Goal: Task Accomplishment & Management: Use online tool/utility

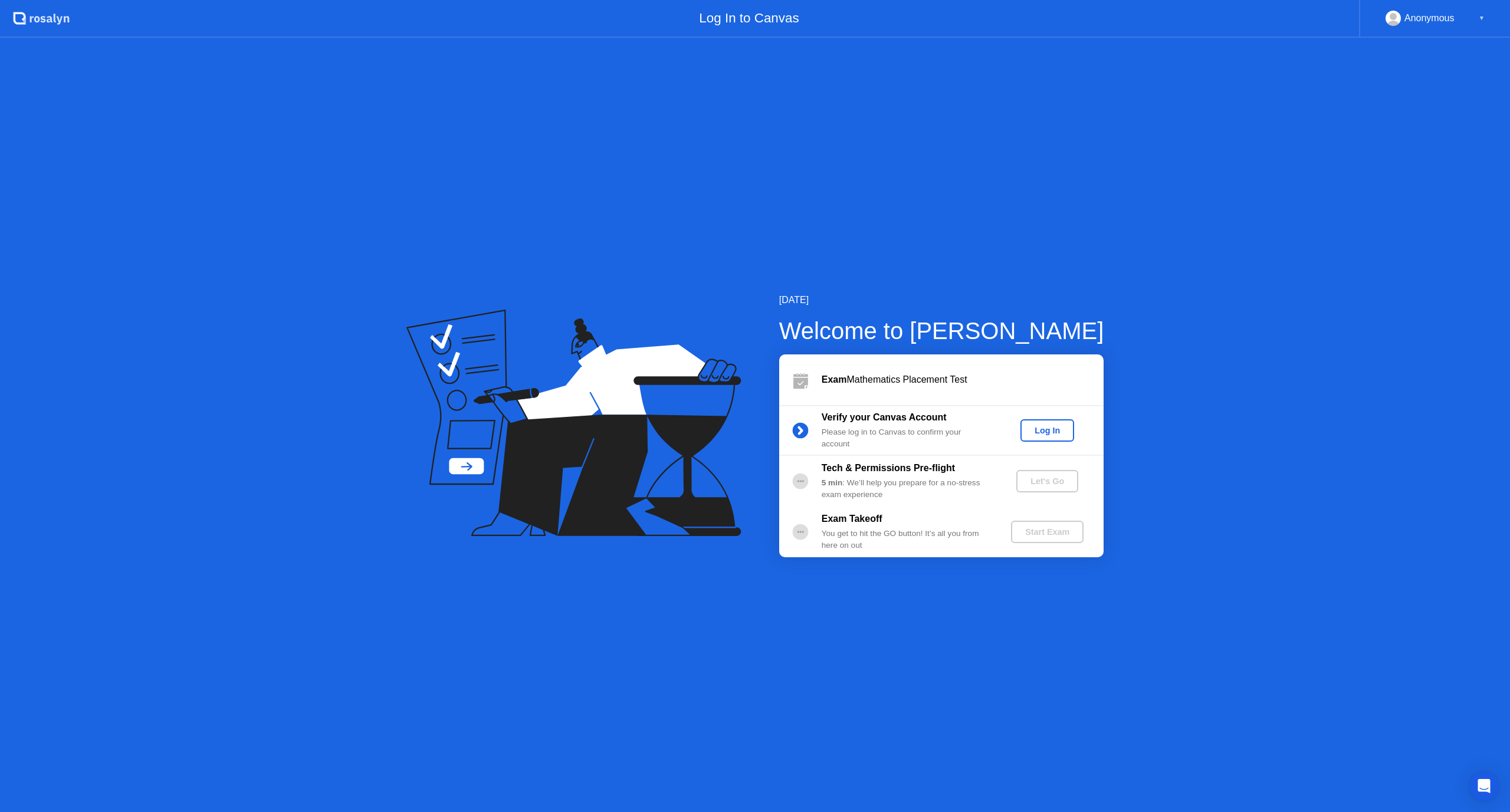
click at [1033, 426] on div "Log In" at bounding box center [1047, 431] width 44 height 10
click at [1051, 482] on div "Let's Go" at bounding box center [1047, 482] width 53 height 10
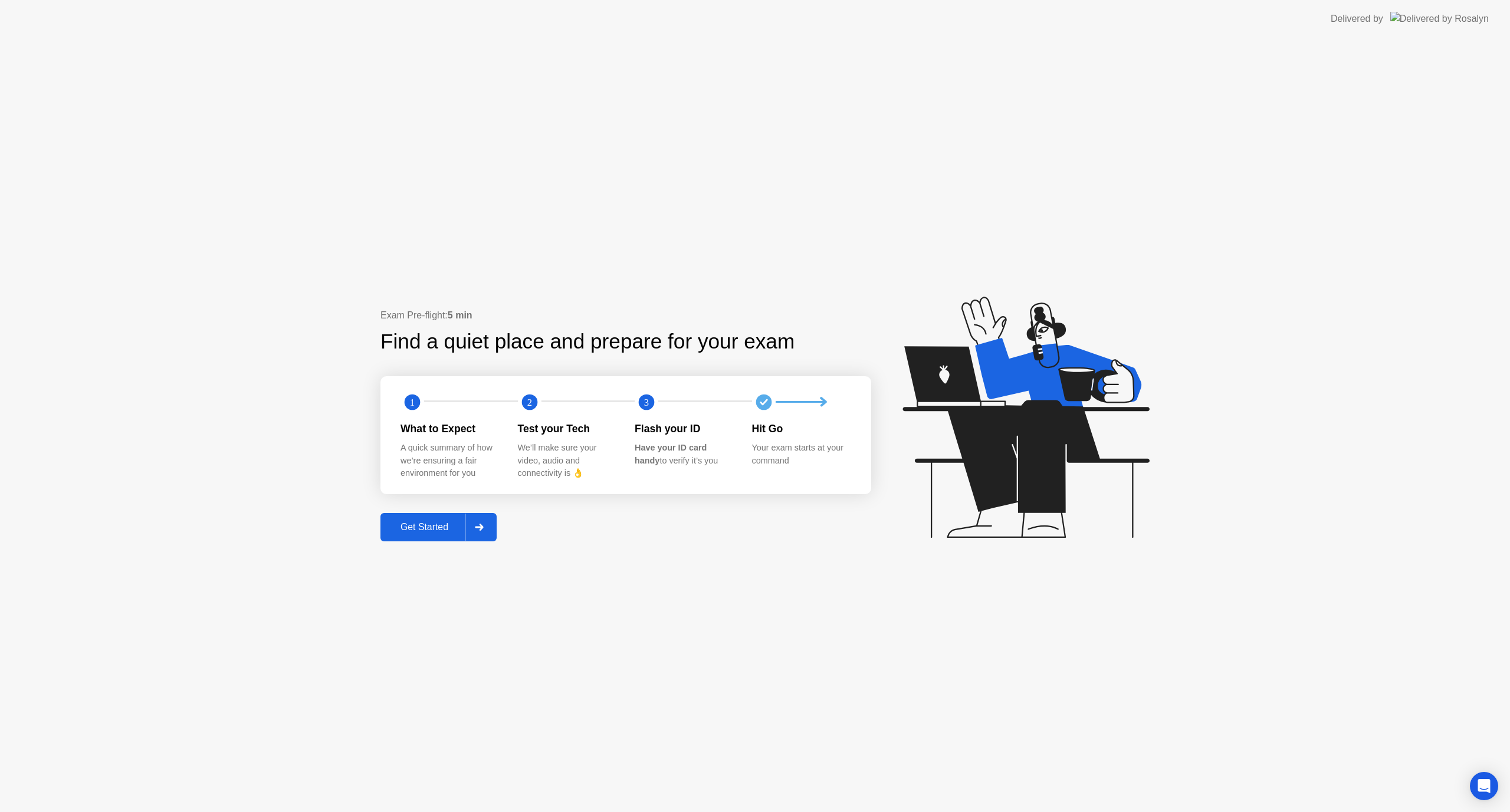
click at [456, 529] on div "Get Started" at bounding box center [424, 527] width 81 height 11
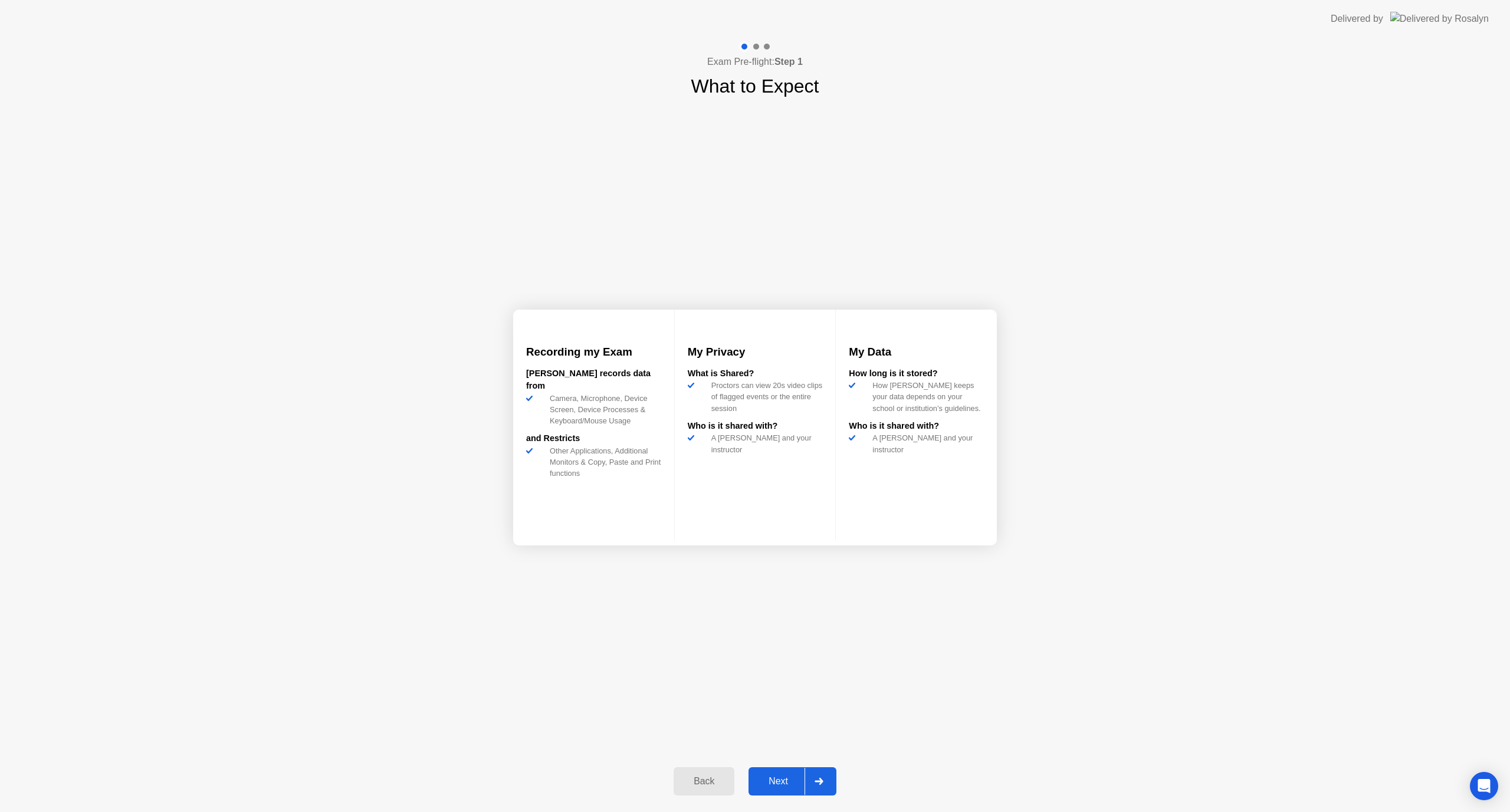
click at [771, 773] on button "Next" at bounding box center [792, 780] width 88 height 28
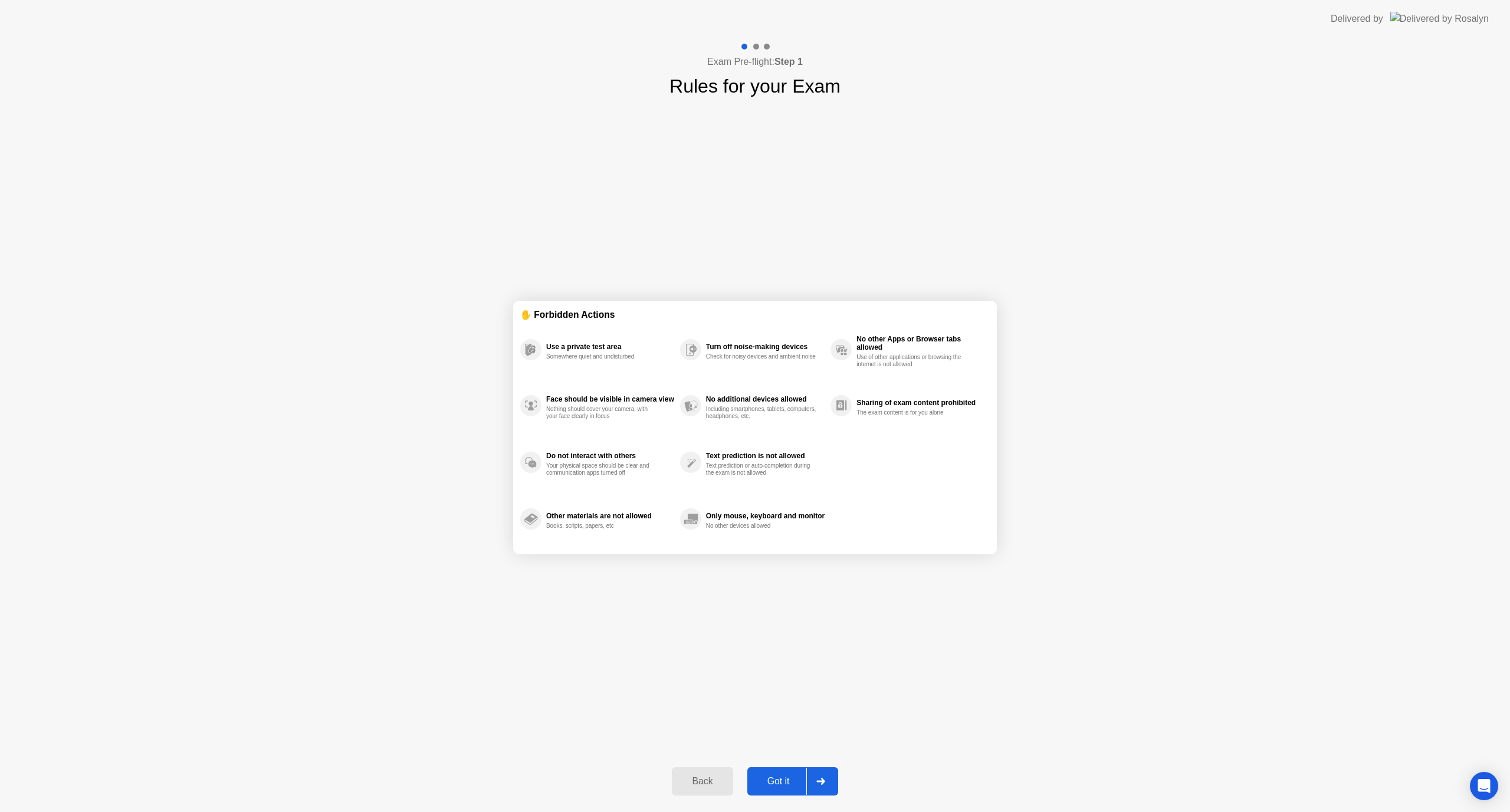
select select "**********"
select select "*******"
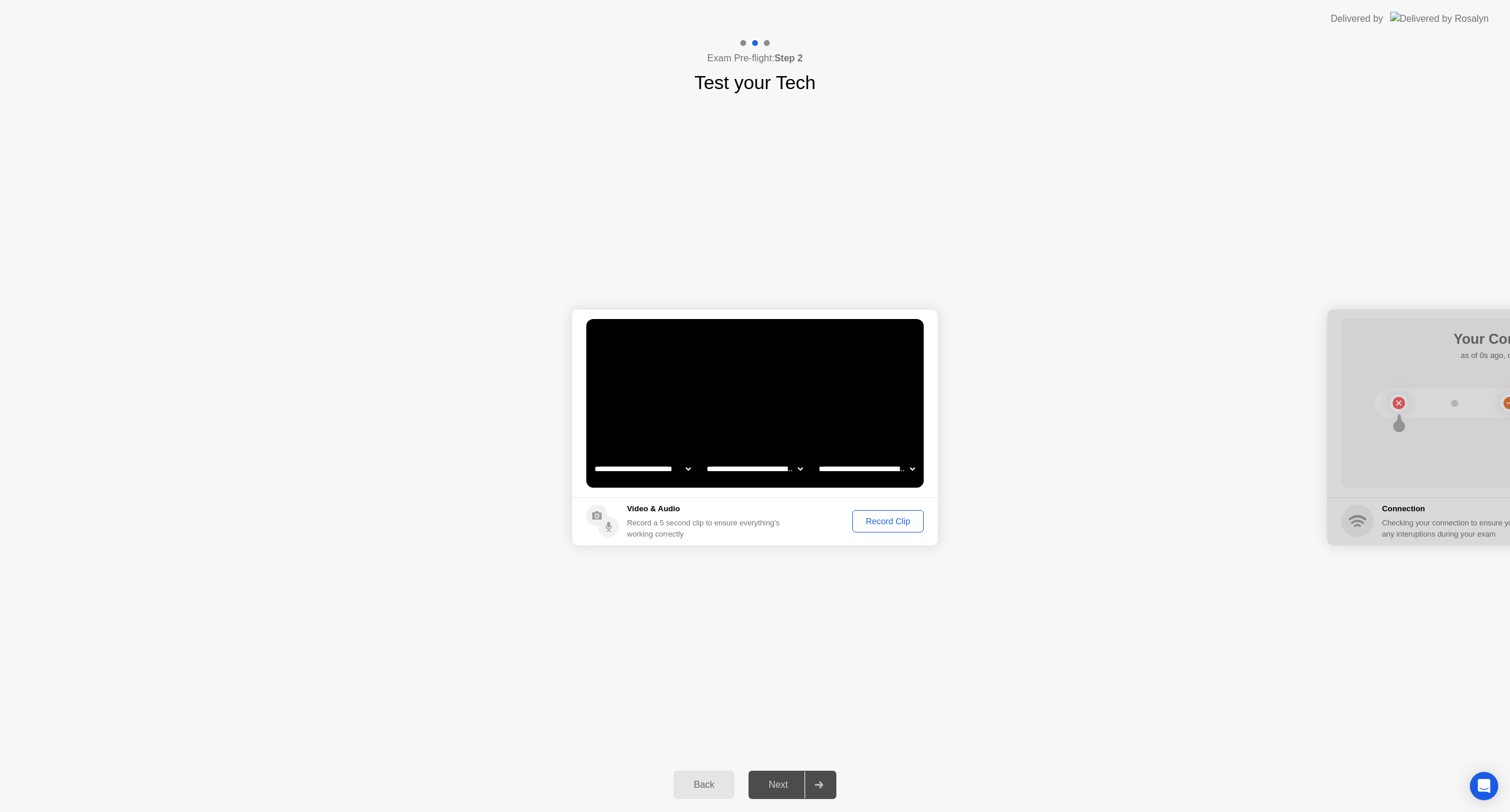
click at [893, 526] on div "Record Clip" at bounding box center [888, 521] width 63 height 10
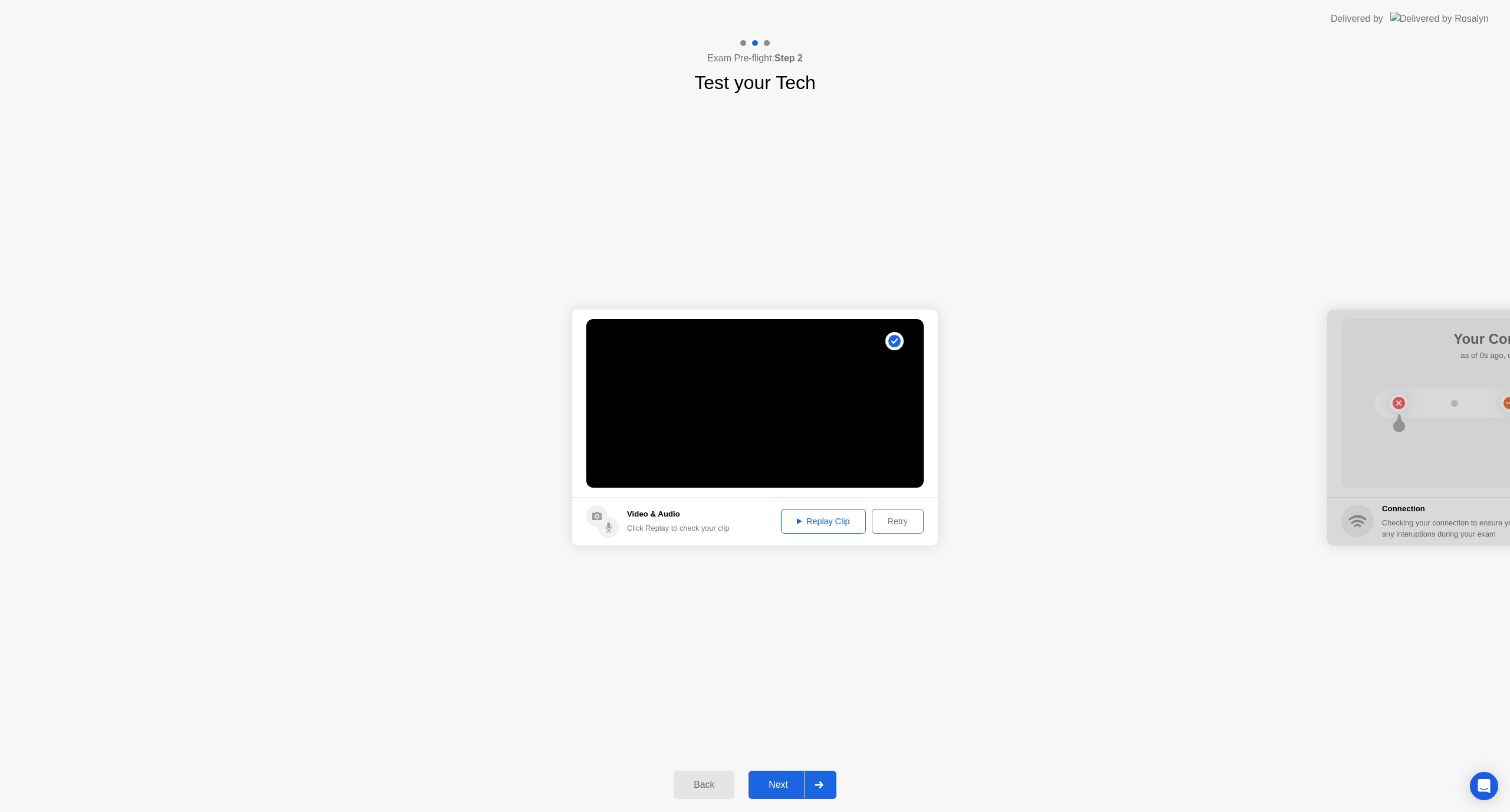
click at [883, 520] on div "Retry" at bounding box center [898, 521] width 44 height 10
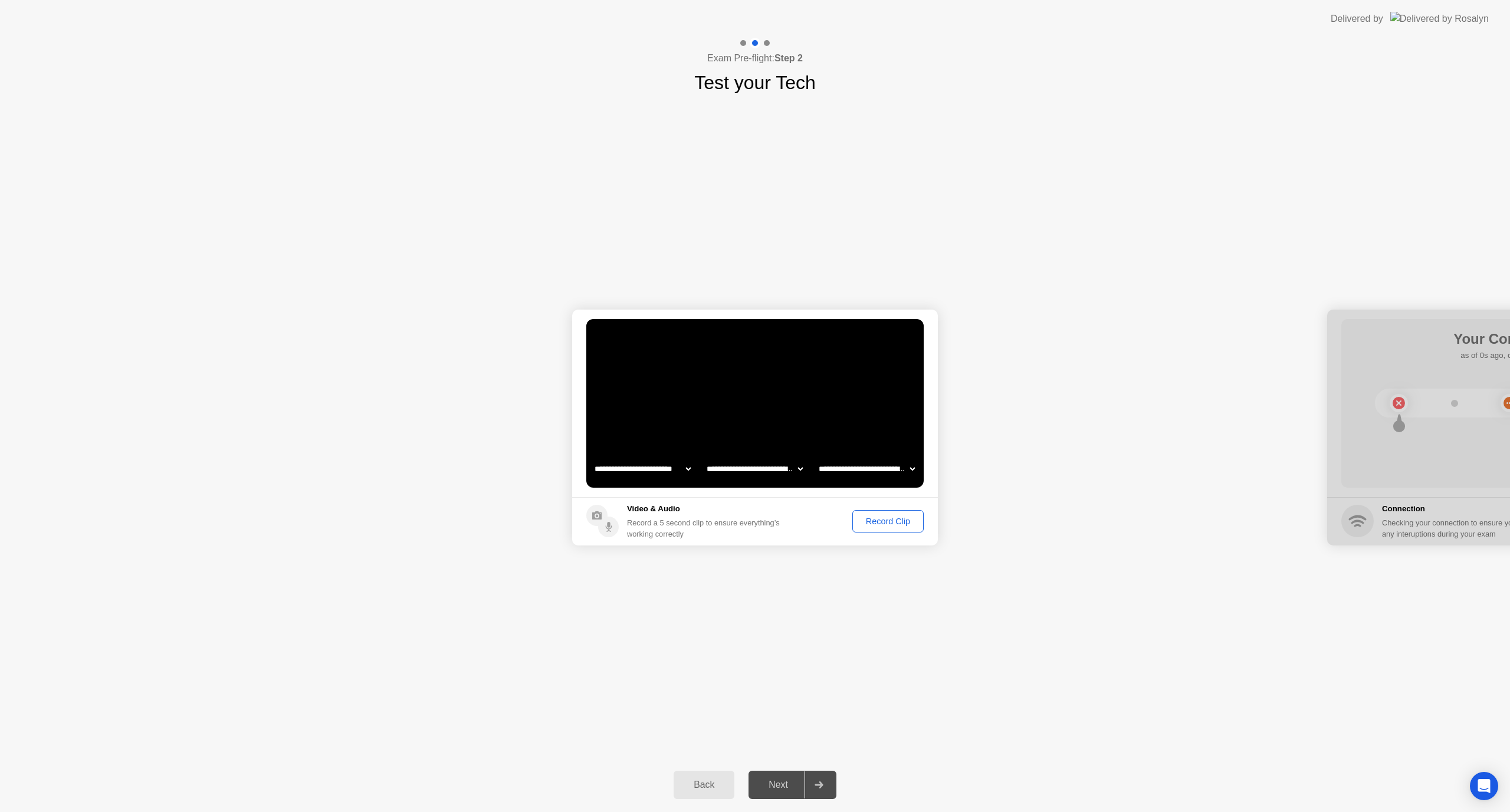
click at [875, 516] on div "Record Clip" at bounding box center [888, 521] width 63 height 10
click at [875, 515] on button "Recording 5s" at bounding box center [885, 521] width 75 height 23
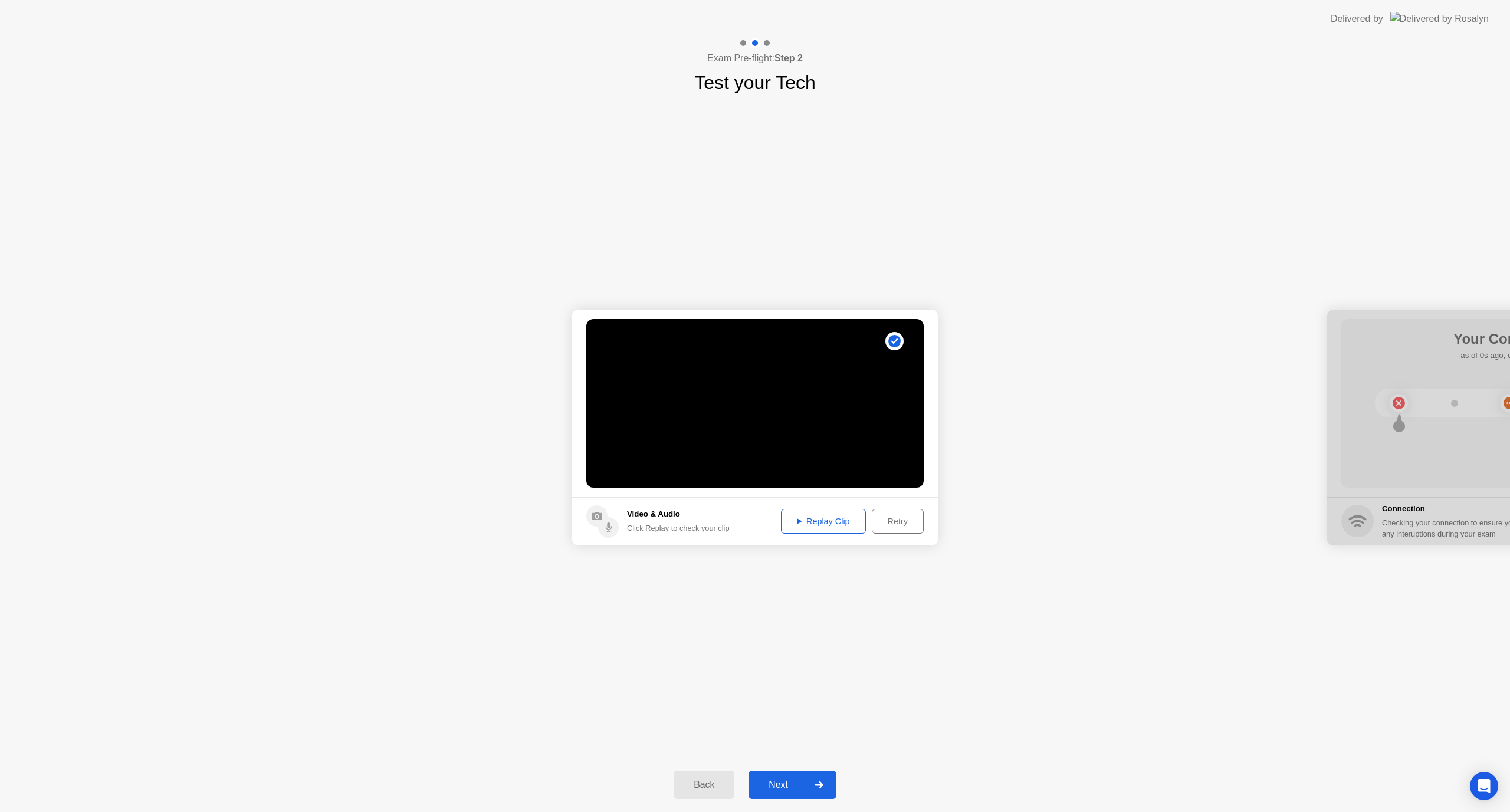
click at [885, 524] on div "Retry" at bounding box center [898, 521] width 44 height 10
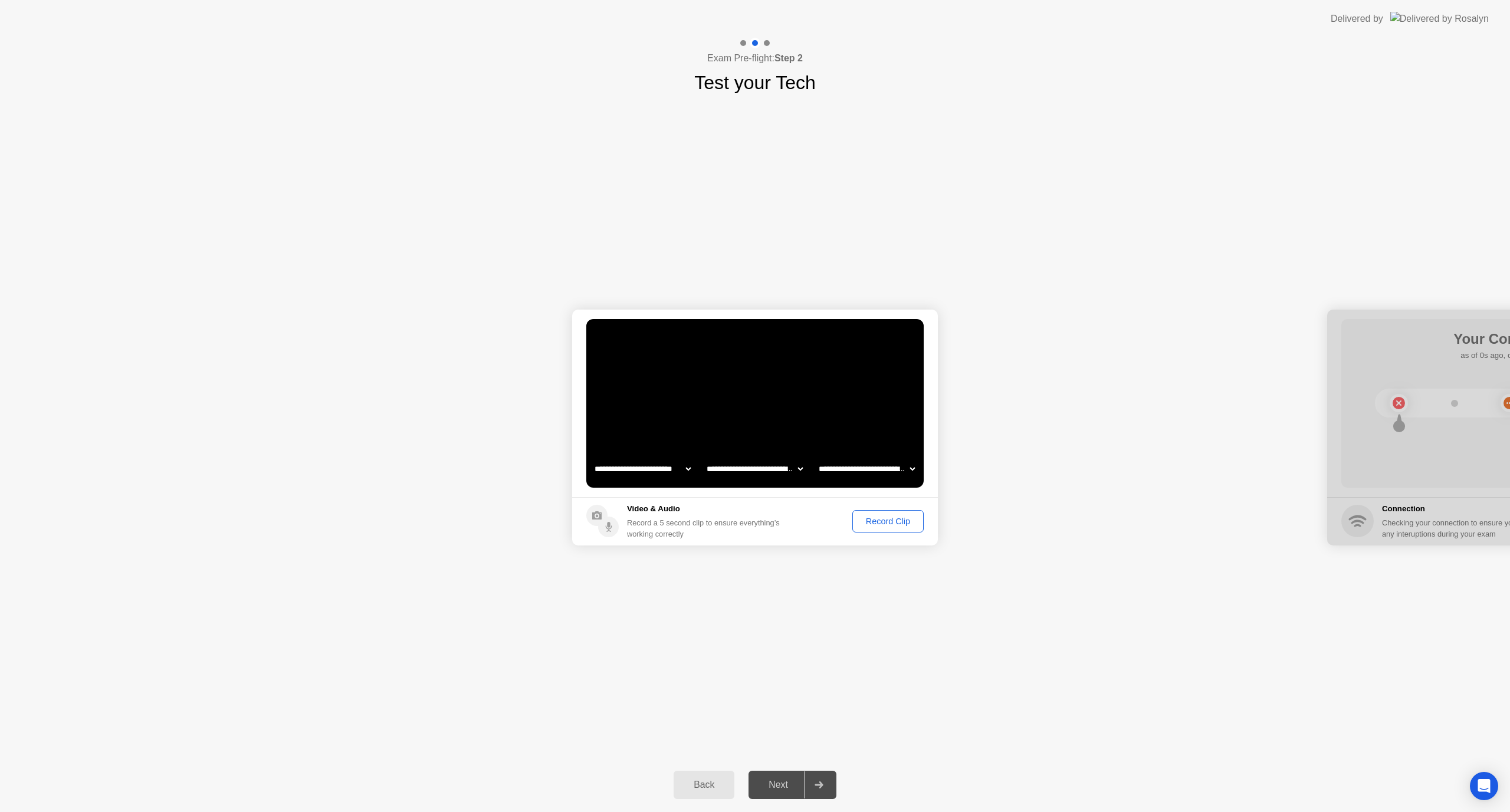
click at [879, 529] on button "Record Clip" at bounding box center [888, 521] width 71 height 23
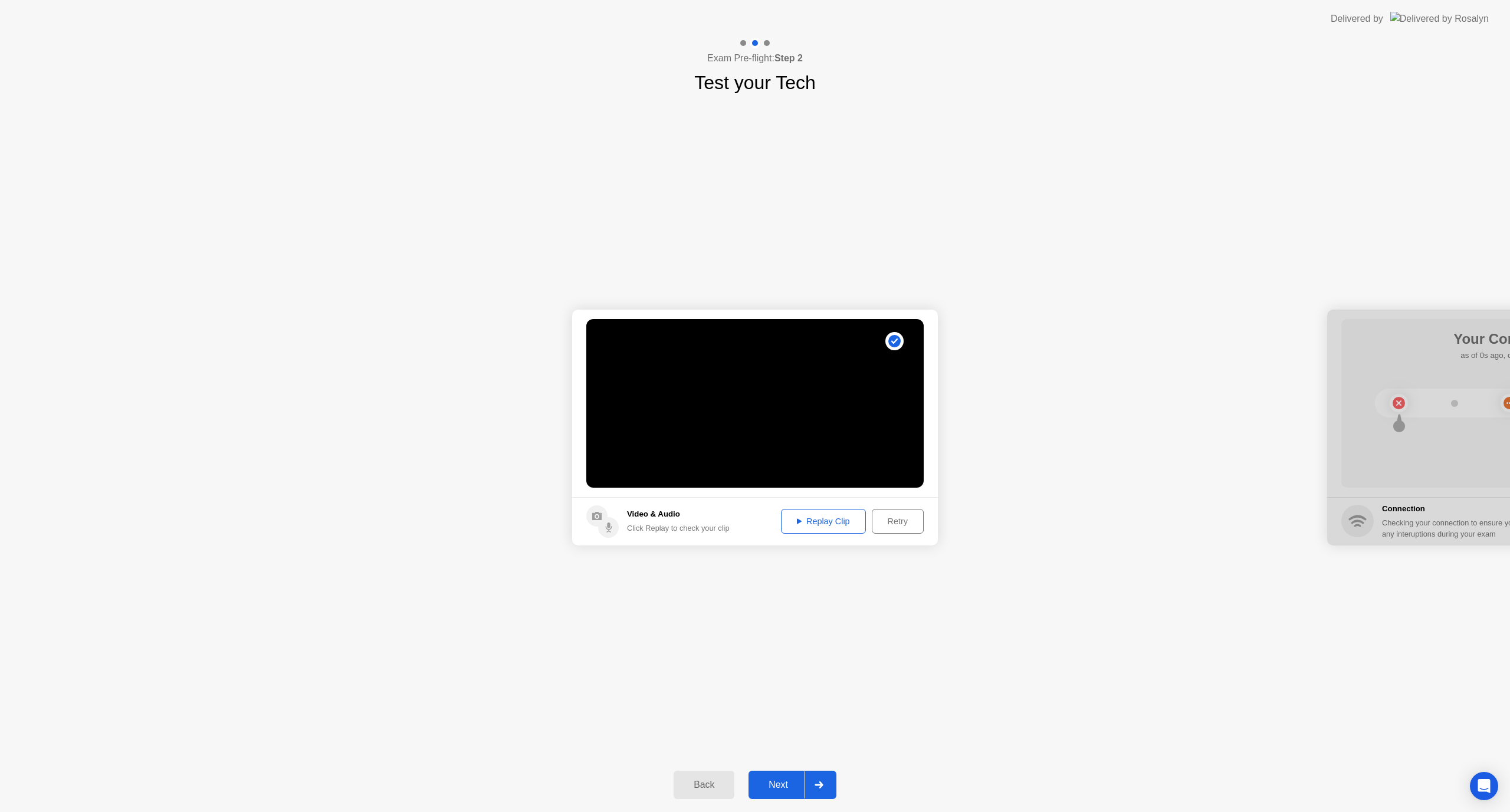
click at [831, 520] on div "Replay Clip" at bounding box center [823, 521] width 77 height 10
click at [815, 773] on div at bounding box center [818, 785] width 28 height 27
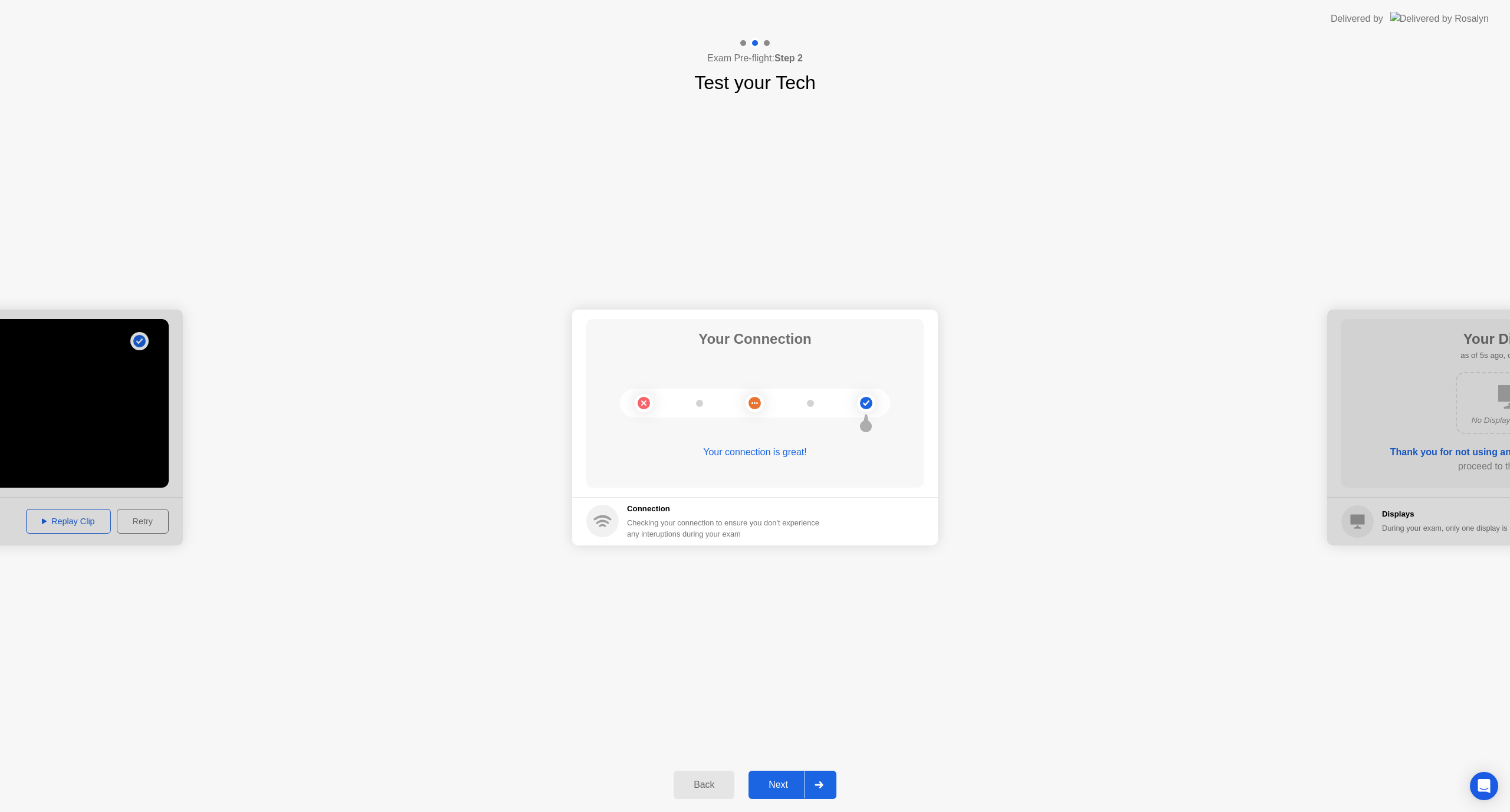
click at [813, 804] on div "Back Next" at bounding box center [755, 785] width 1510 height 54
click at [808, 789] on div at bounding box center [818, 785] width 28 height 27
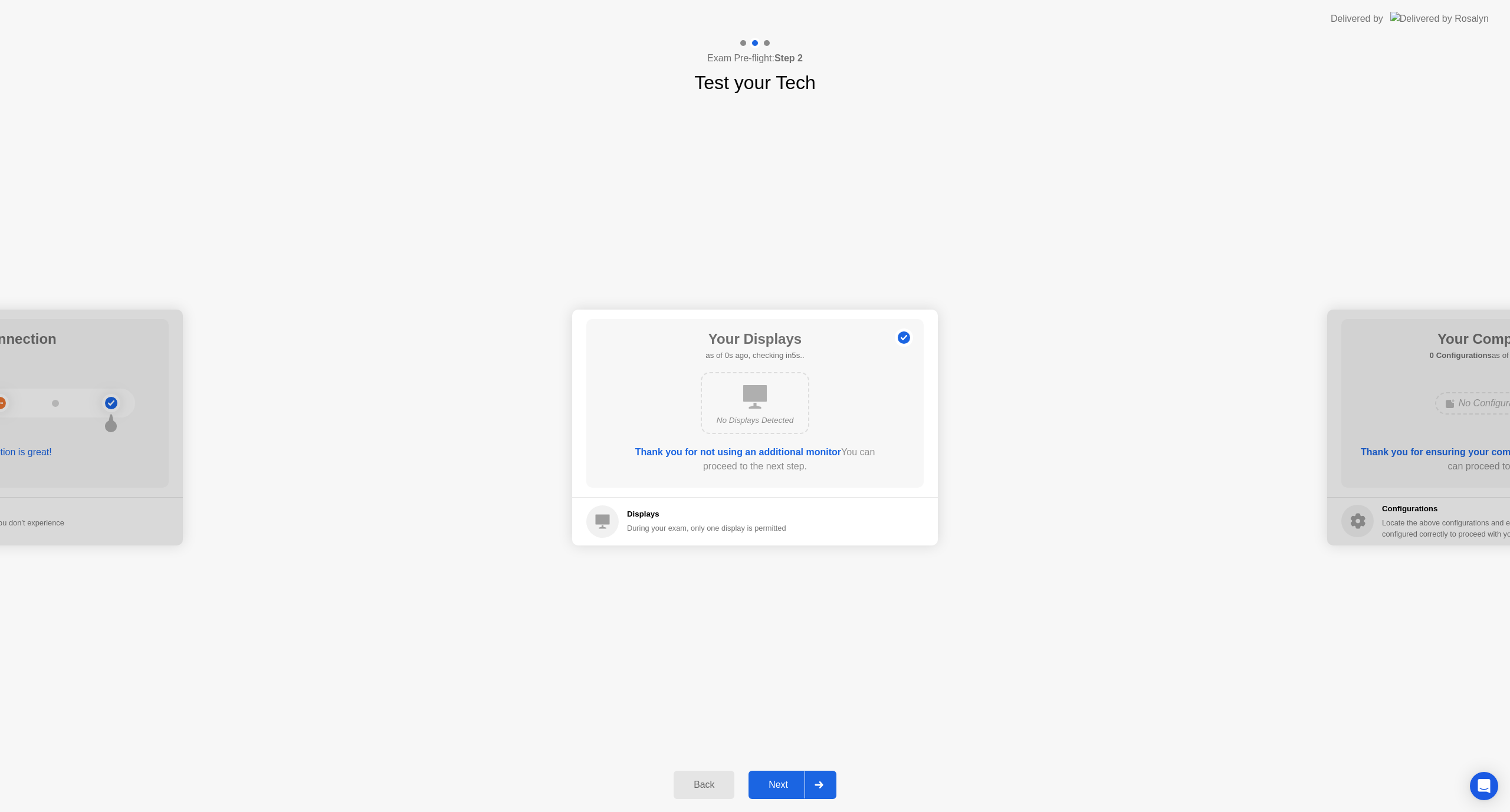
click at [808, 789] on div at bounding box center [818, 785] width 28 height 27
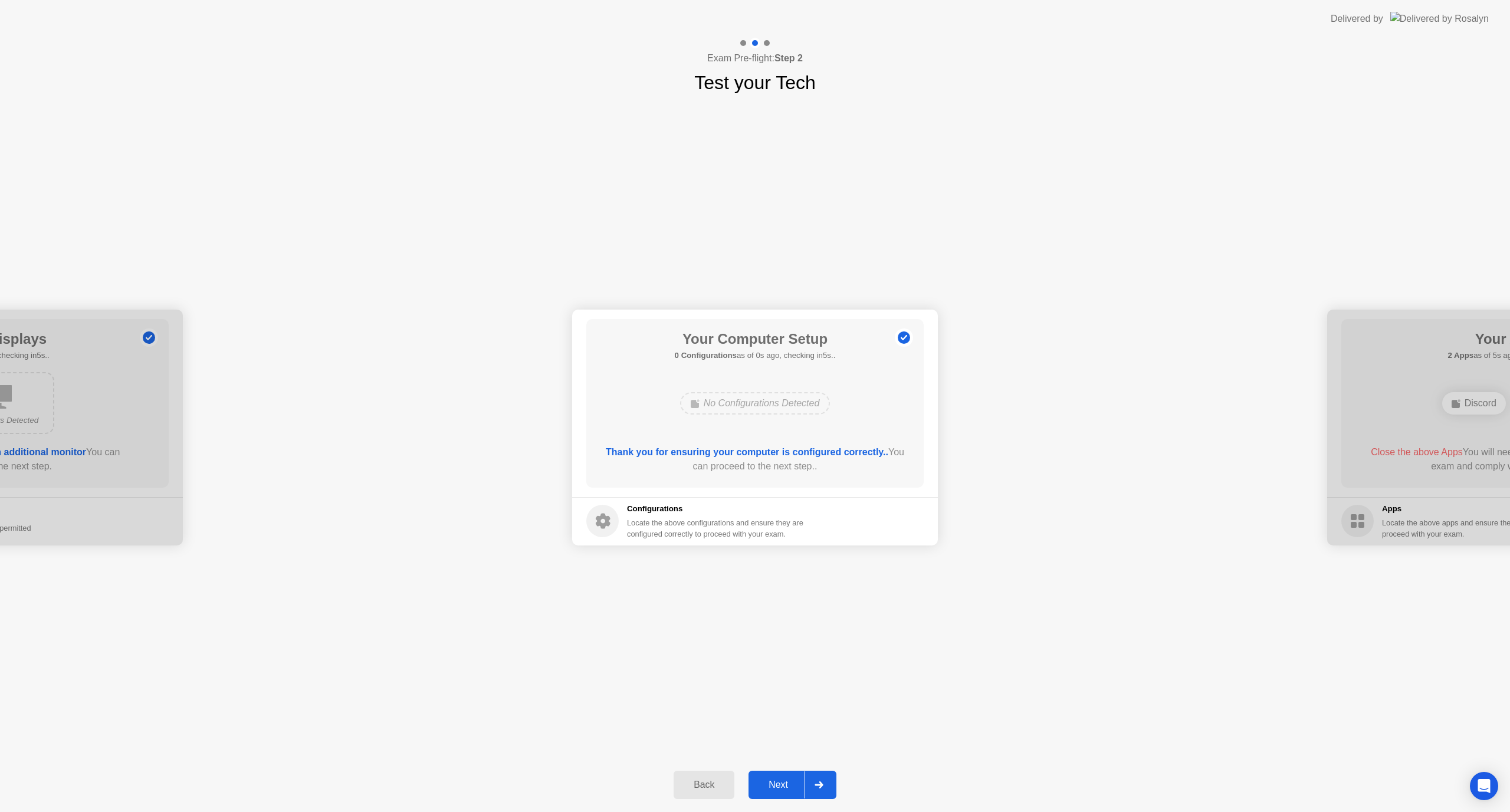
click at [808, 789] on div at bounding box center [818, 785] width 28 height 27
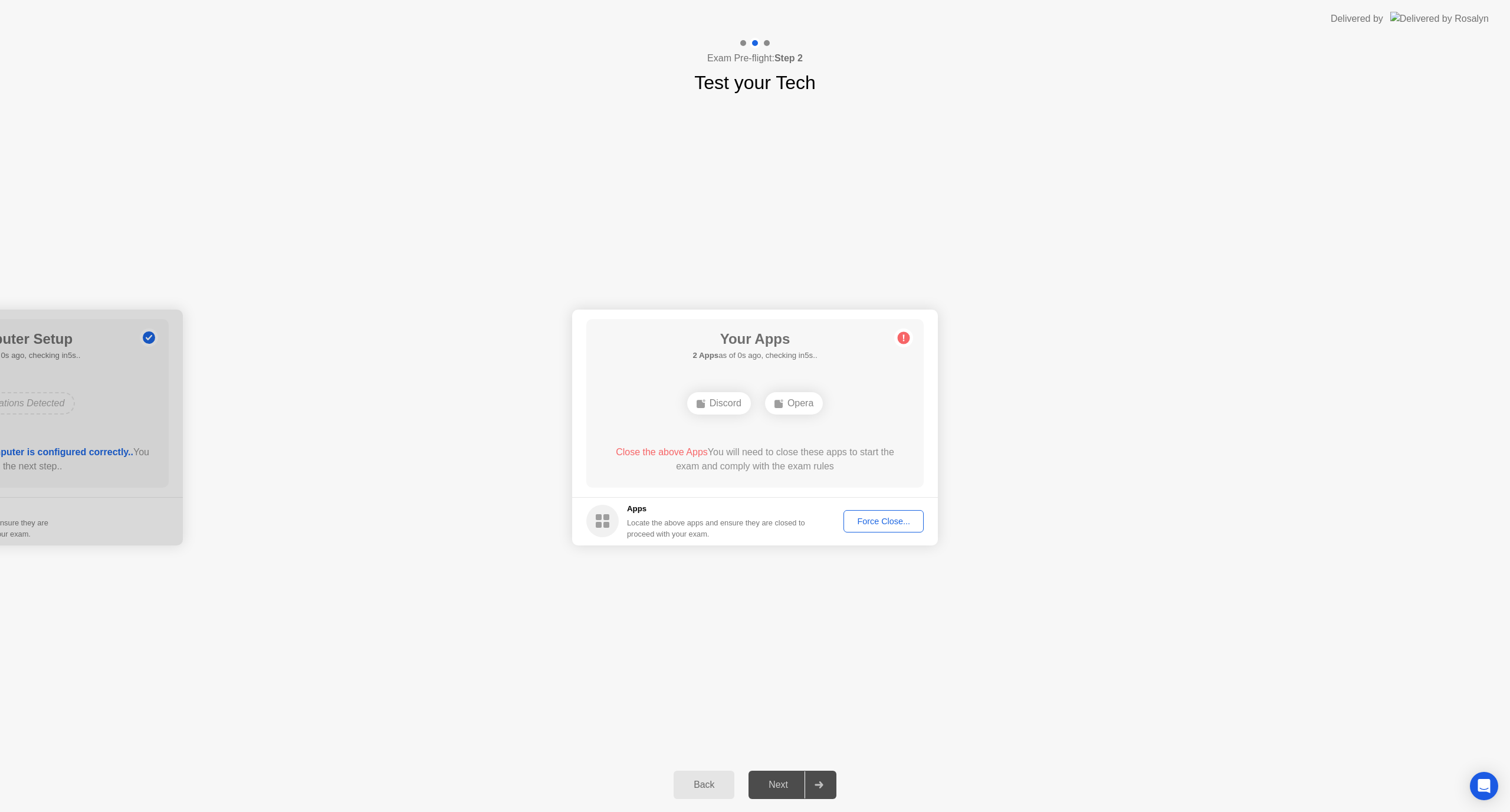
click at [870, 520] on div "Force Close..." at bounding box center [884, 521] width 72 height 10
click at [882, 518] on div "Force Close..." at bounding box center [884, 521] width 72 height 10
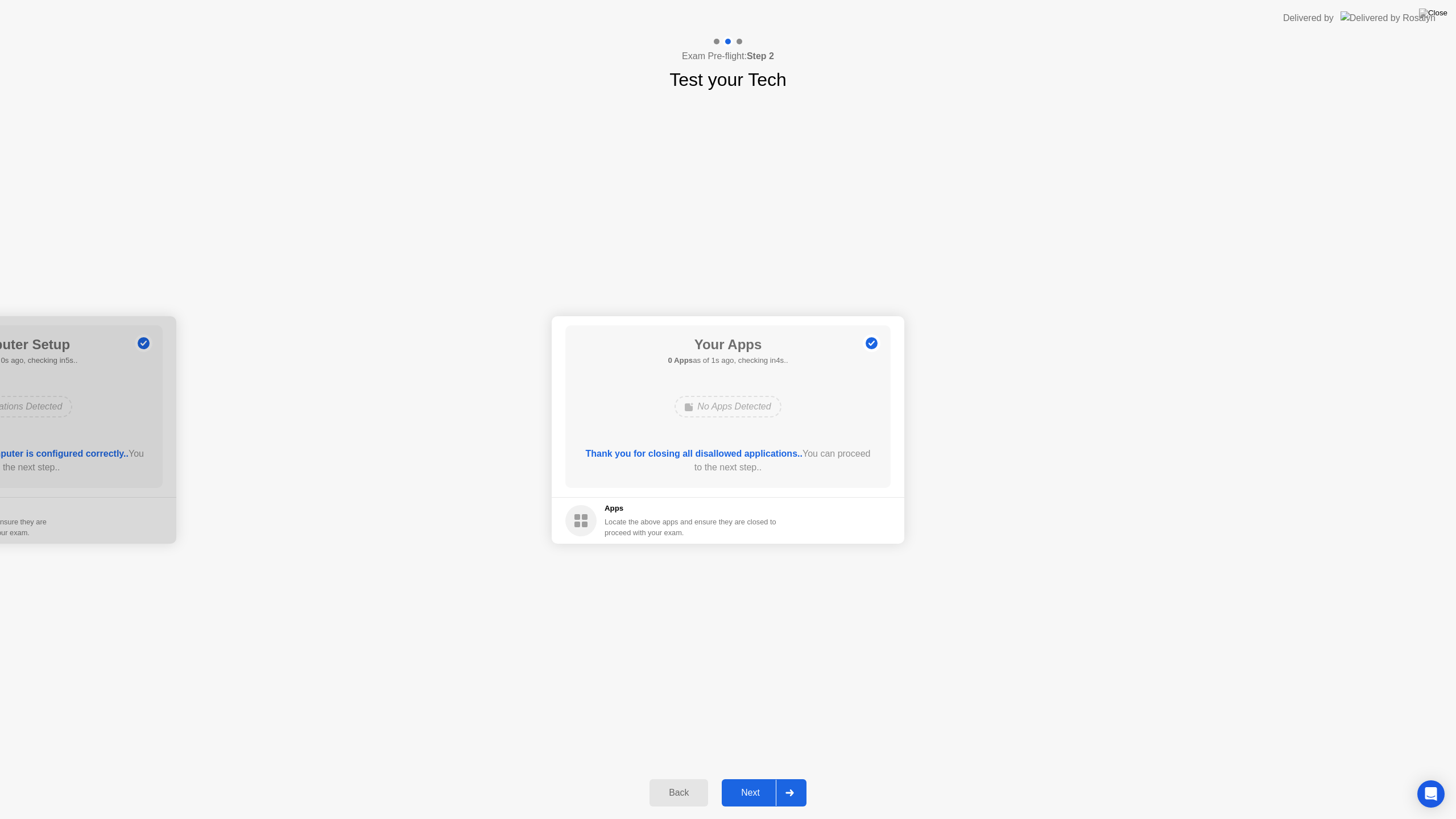
click at [790, 782] on icon at bounding box center [790, 793] width 8 height 7
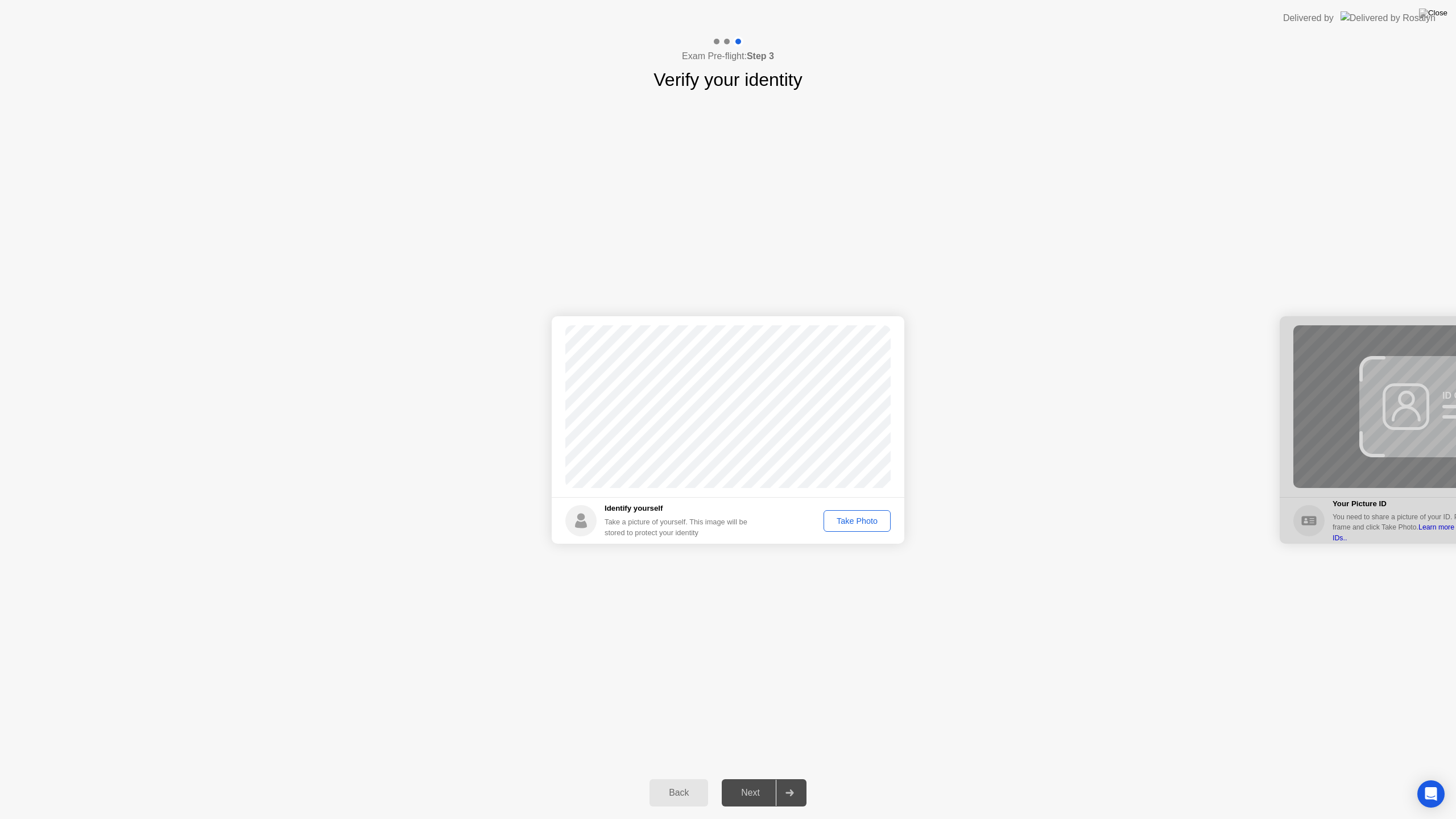
click at [851, 522] on div "Take Photo" at bounding box center [857, 521] width 59 height 9
click at [856, 524] on div "Take Photo" at bounding box center [857, 521] width 59 height 9
click at [758, 782] on div "Next" at bounding box center [750, 793] width 51 height 10
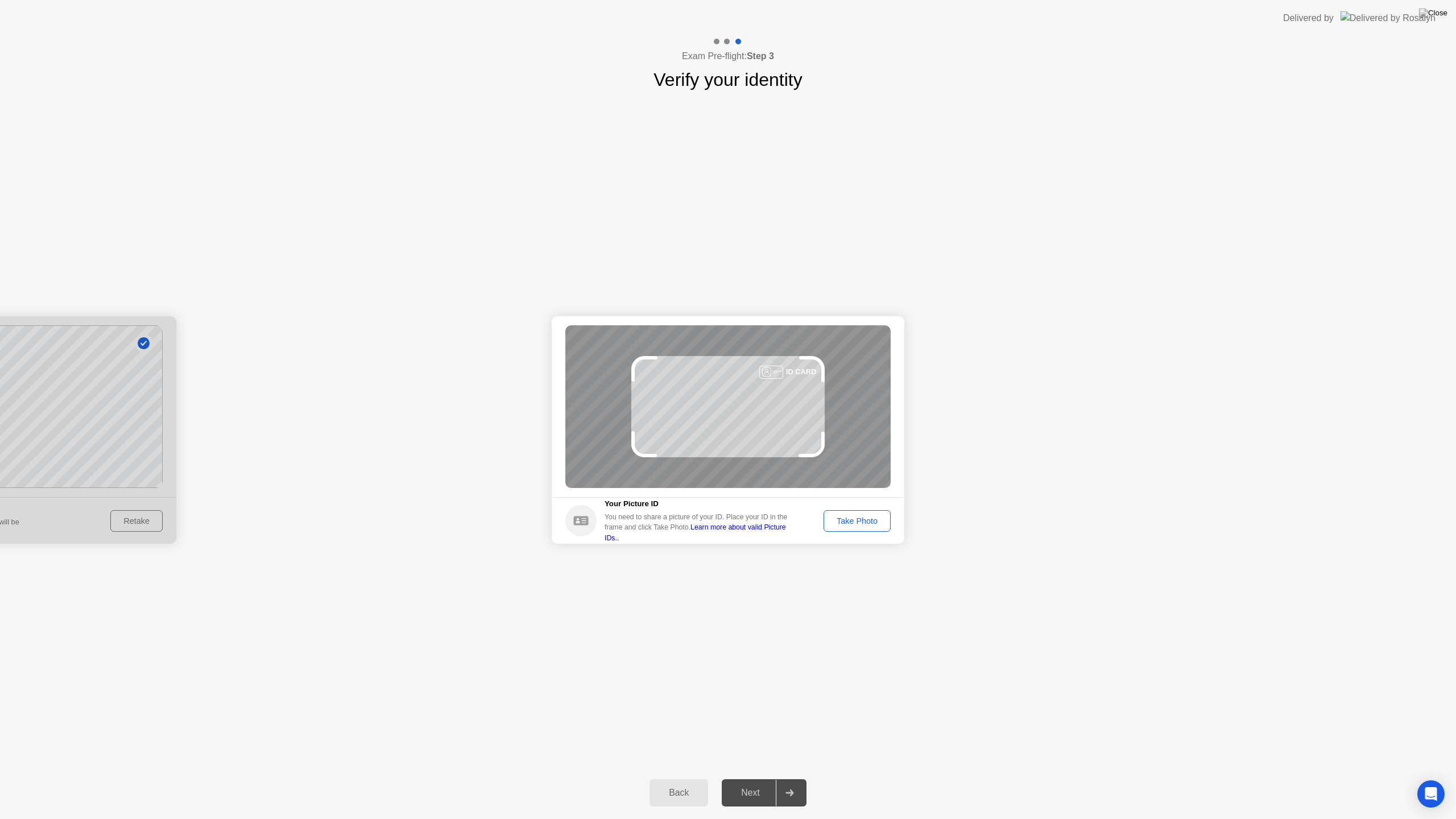
click at [868, 512] on button "Take Photo" at bounding box center [857, 521] width 67 height 22
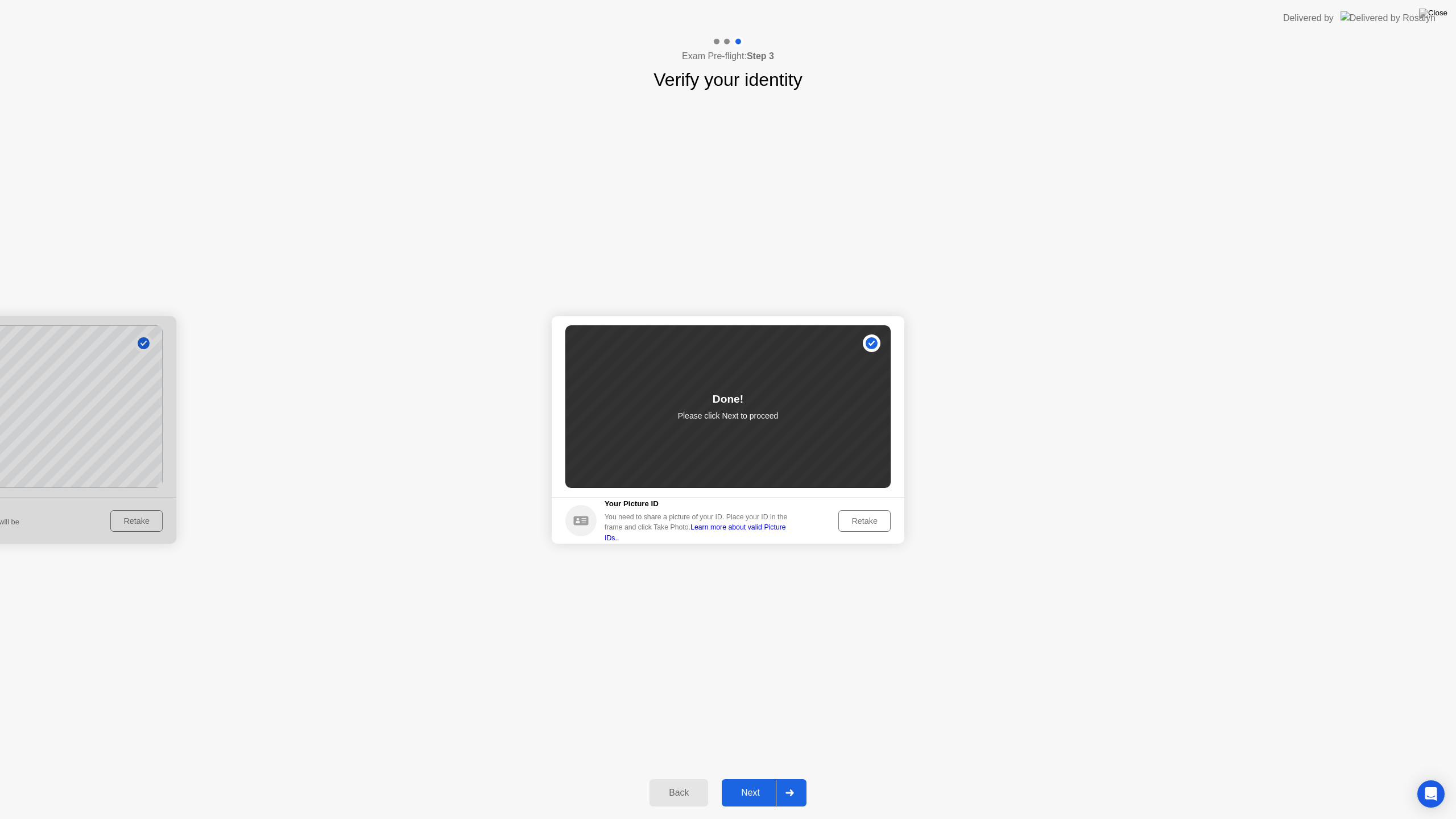
click at [864, 517] on div "Retake" at bounding box center [864, 521] width 44 height 9
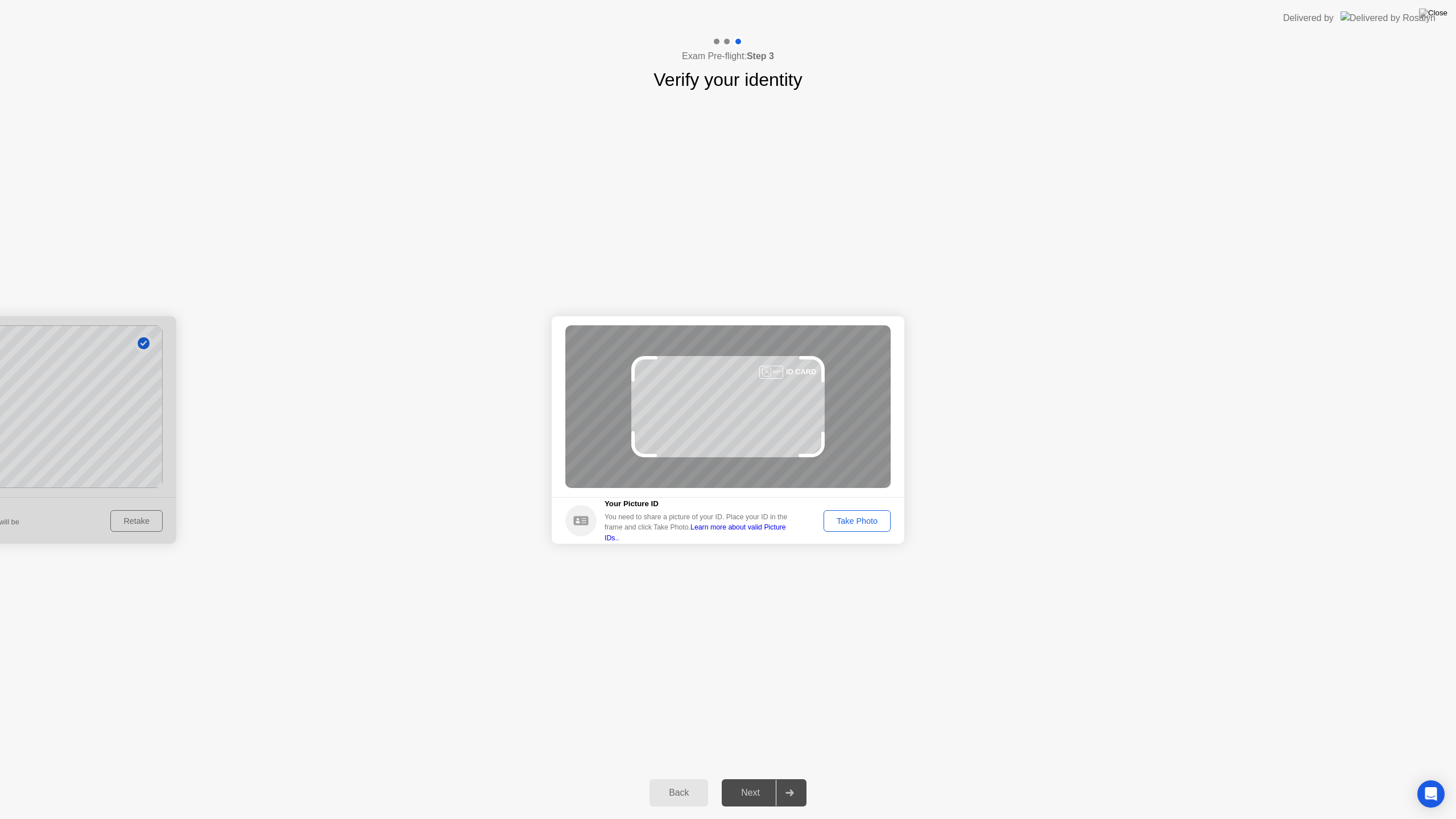
click at [840, 522] on div "Take Photo" at bounding box center [857, 521] width 59 height 9
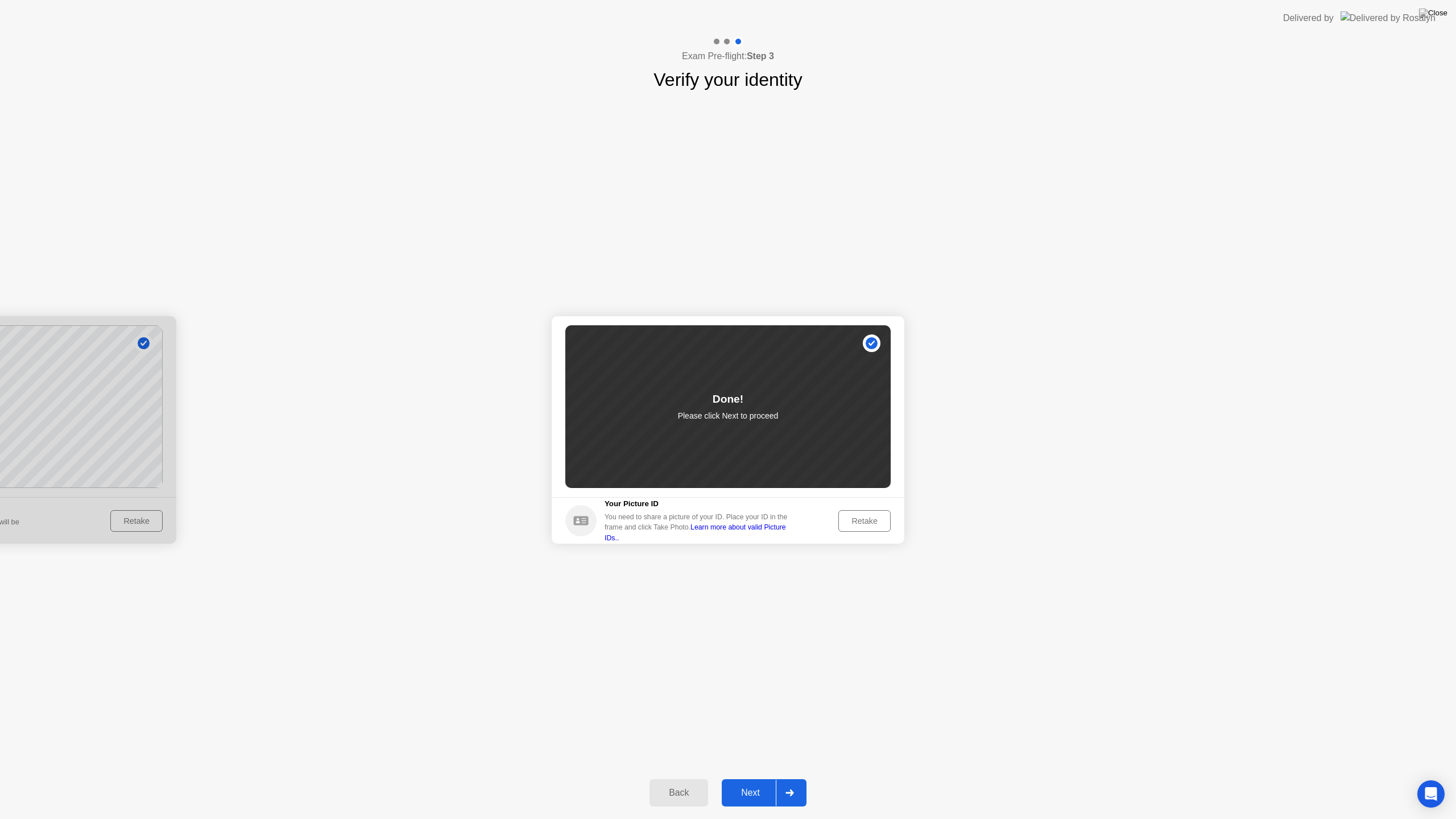
click at [779, 782] on div at bounding box center [789, 793] width 27 height 26
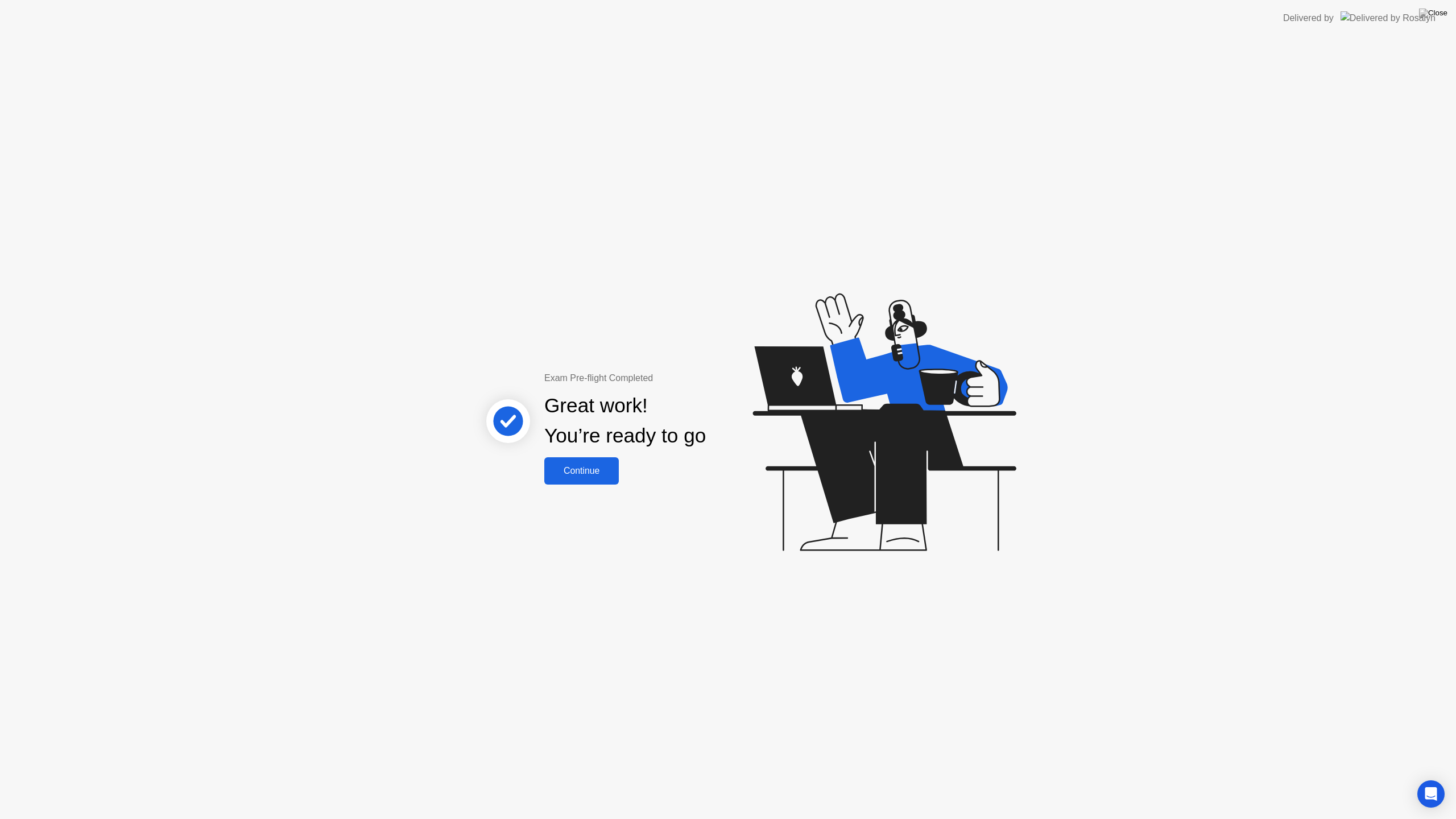
click at [605, 474] on div "Continue" at bounding box center [581, 471] width 68 height 10
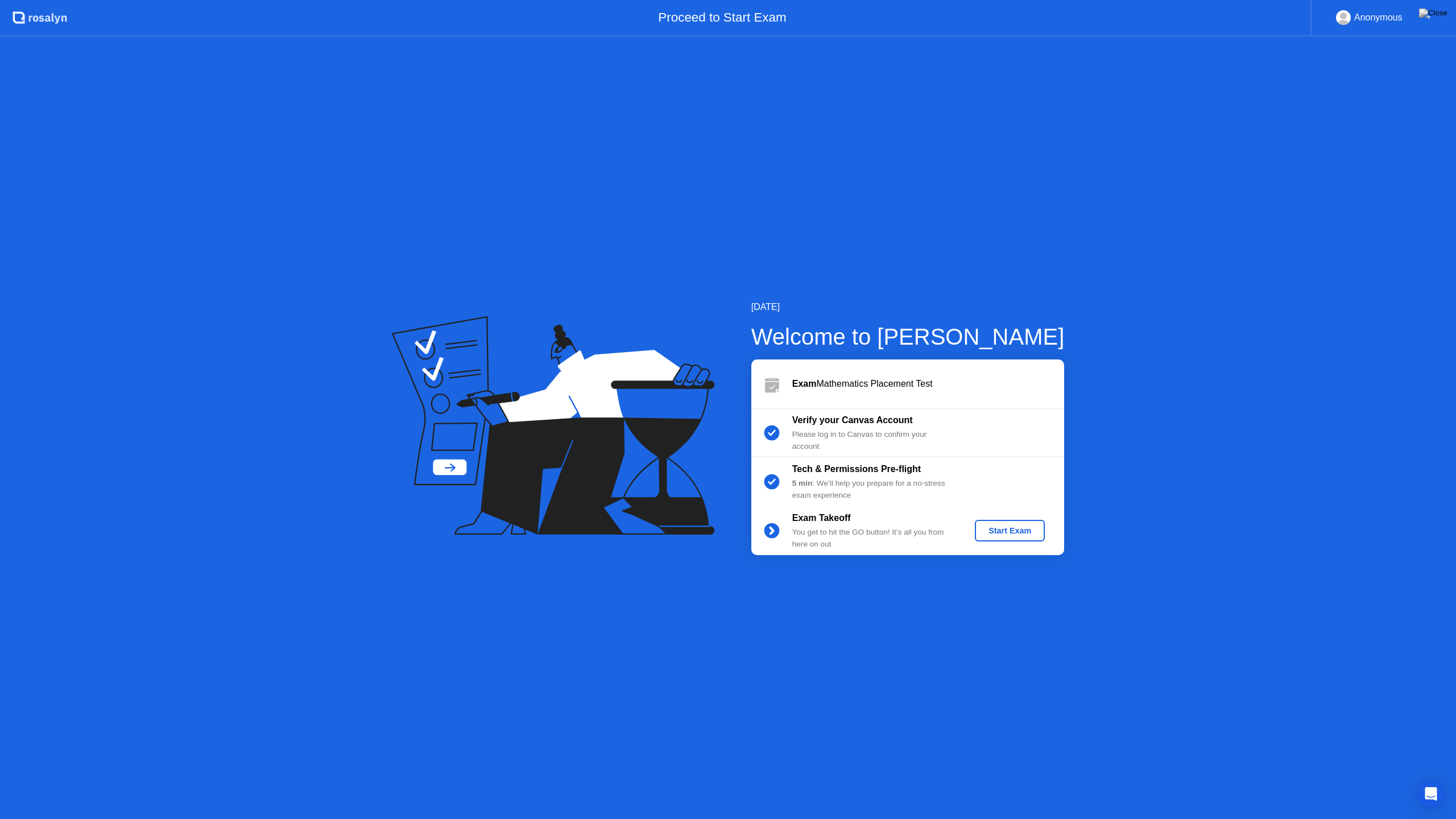
click at [1000, 531] on div "Start Exam" at bounding box center [1010, 531] width 61 height 9
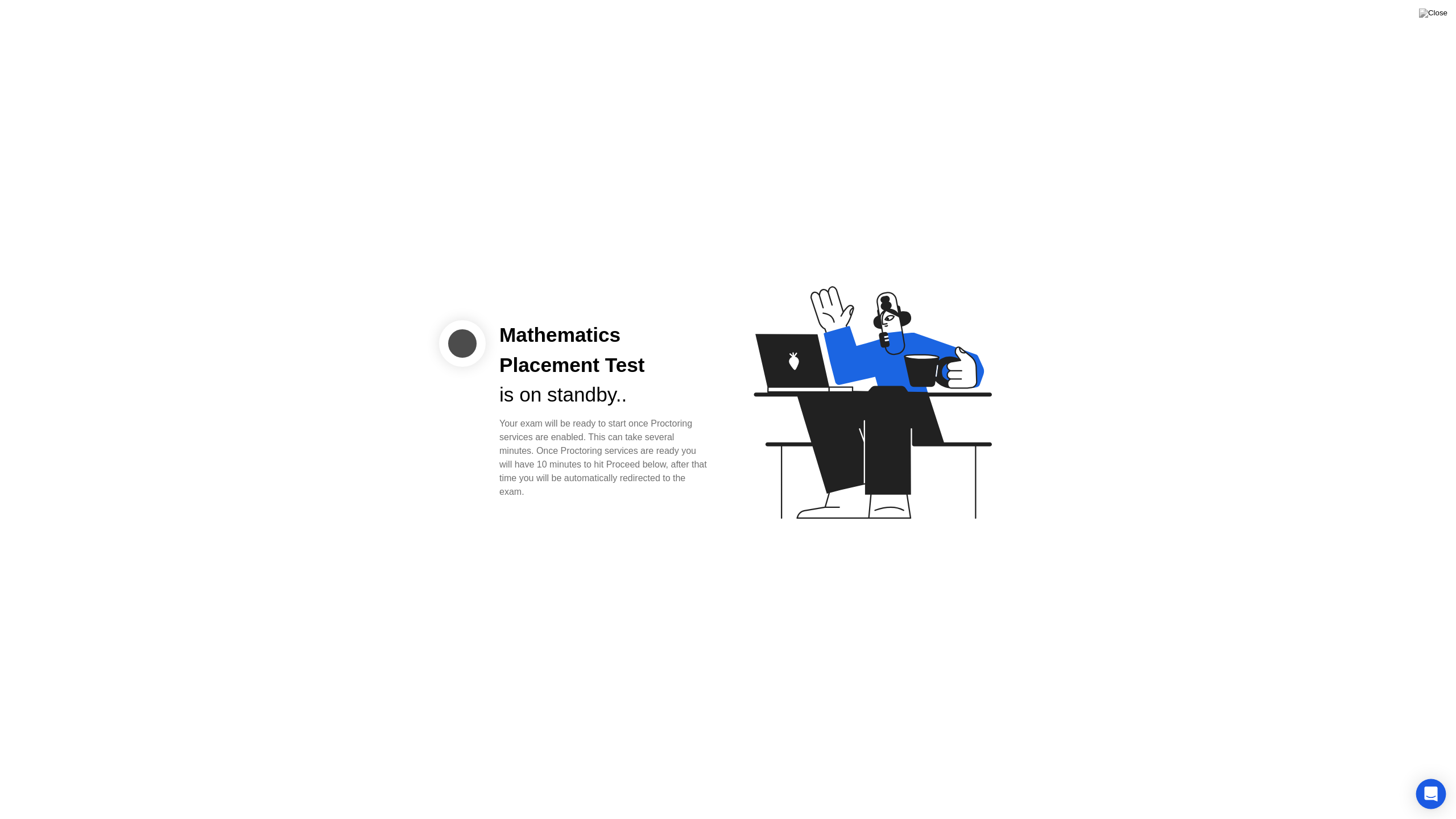
click at [1427, 782] on div "Open Intercom Messenger" at bounding box center [1431, 794] width 30 height 30
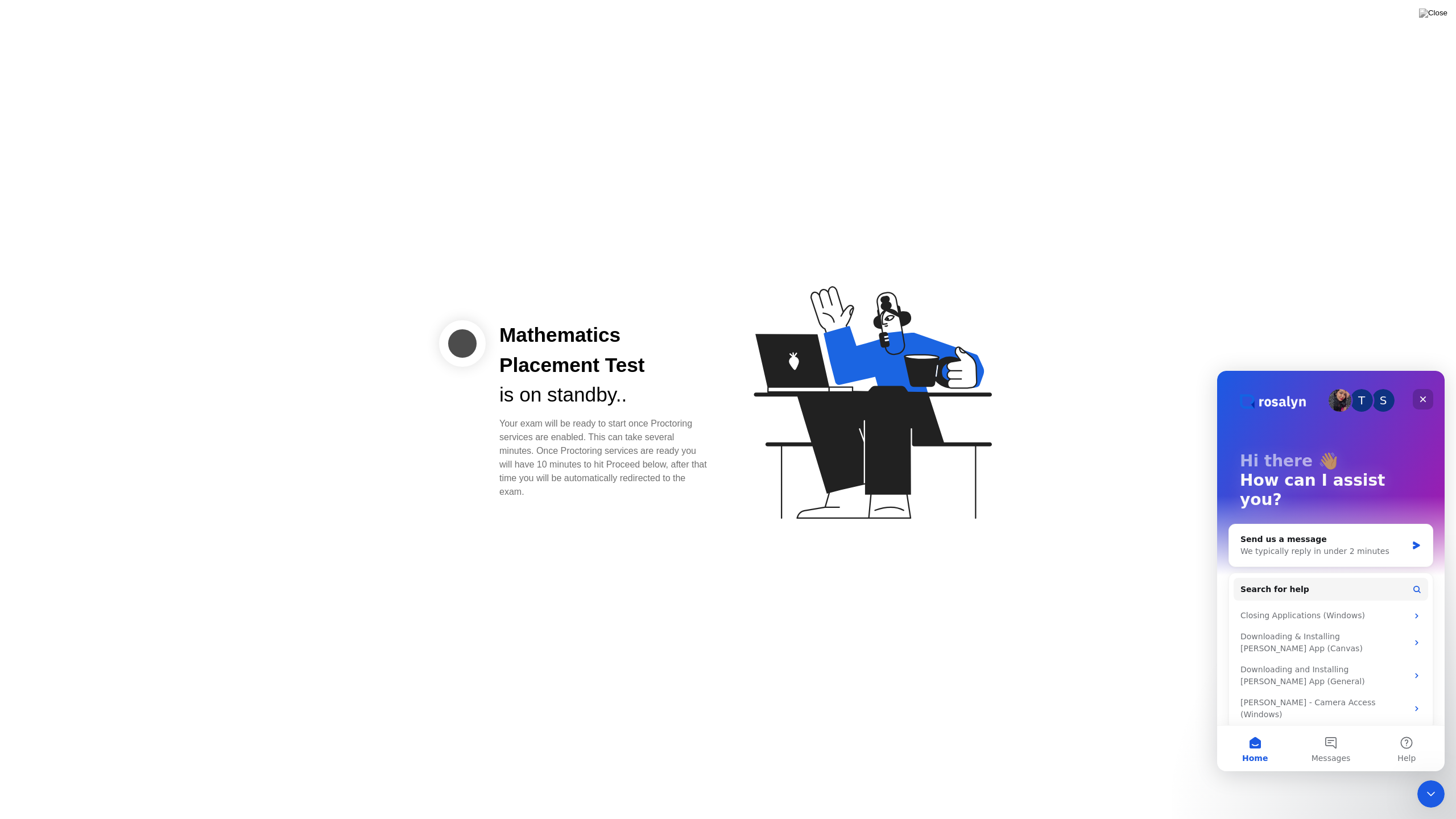
click at [1419, 395] on icon "Close" at bounding box center [1423, 399] width 9 height 9
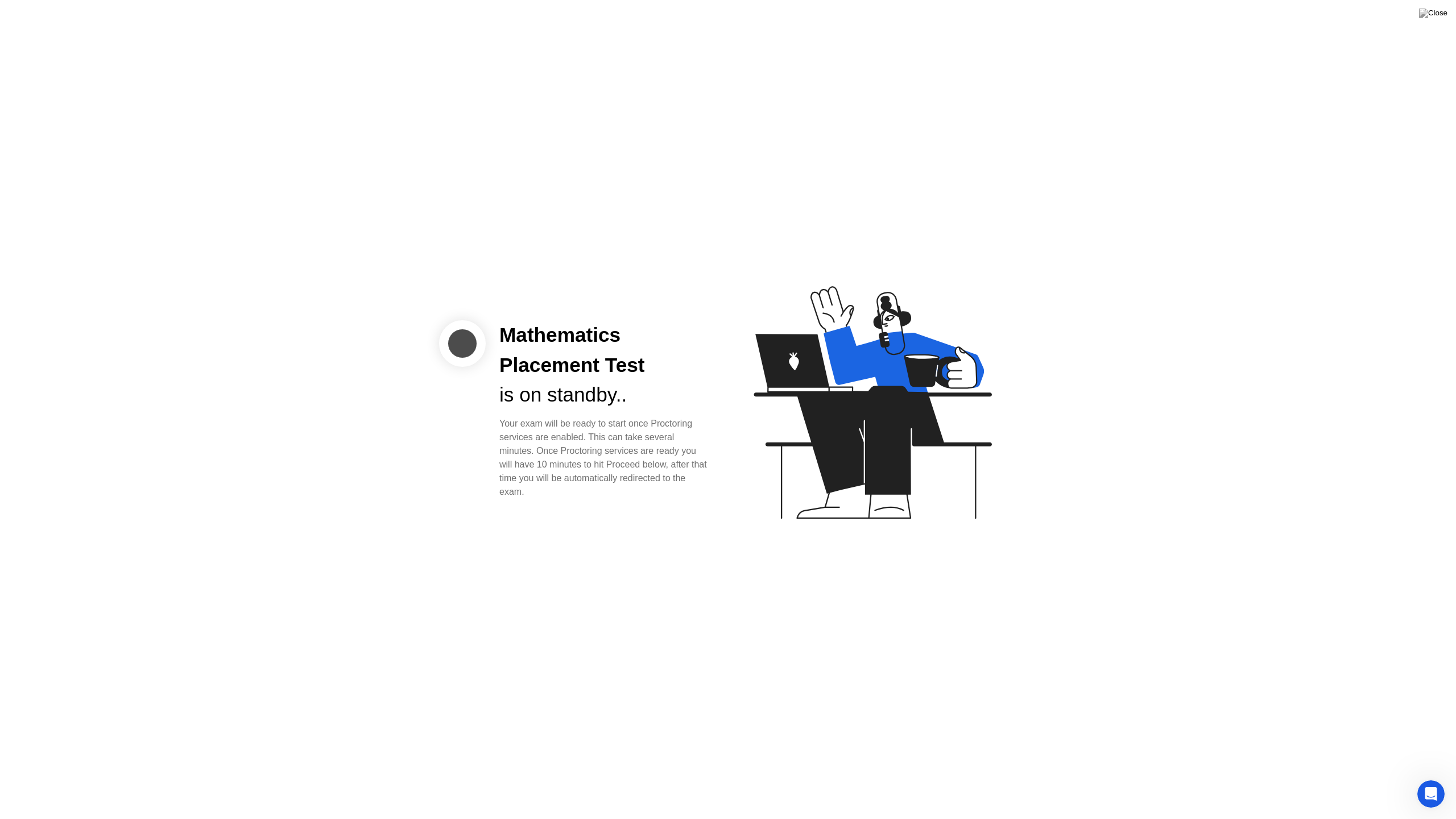
drag, startPoint x: 786, startPoint y: 269, endPoint x: 766, endPoint y: 257, distance: 23.3
click at [777, 270] on icon at bounding box center [870, 408] width 294 height 291
click at [1060, 323] on div "Mathematics Placement Test is on standby.. Your exam will be ready to start onc…" at bounding box center [728, 409] width 1456 height 819
click at [1060, 324] on div "Mathematics Placement Test is on standby.. Your exam will be ready to start onc…" at bounding box center [728, 409] width 1456 height 819
click at [780, 626] on div "Mathematics Placement Test is on standby.. Your exam will be ready to start onc…" at bounding box center [728, 409] width 1456 height 819
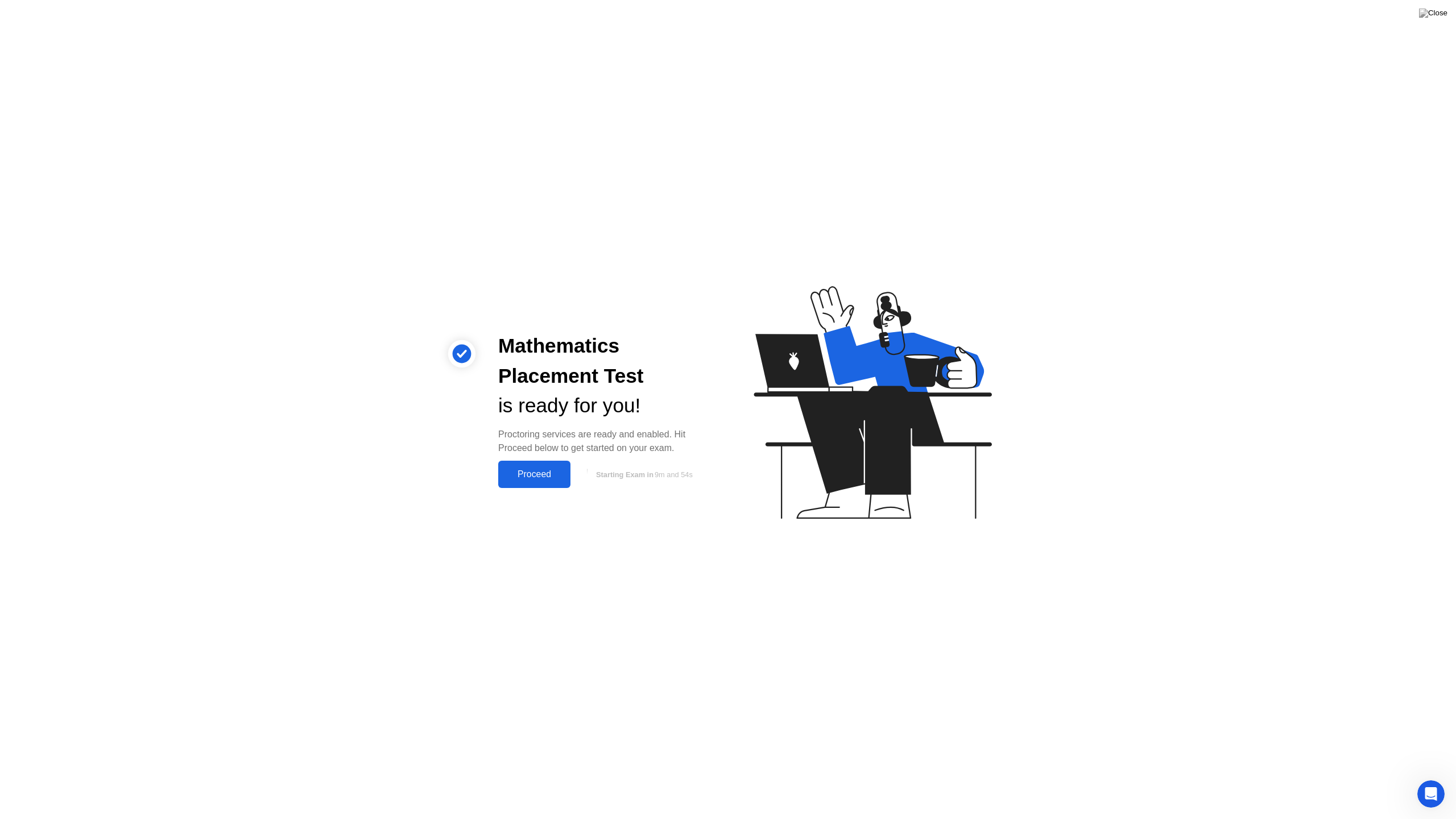
click at [546, 476] on div "Proceed" at bounding box center [535, 474] width 65 height 10
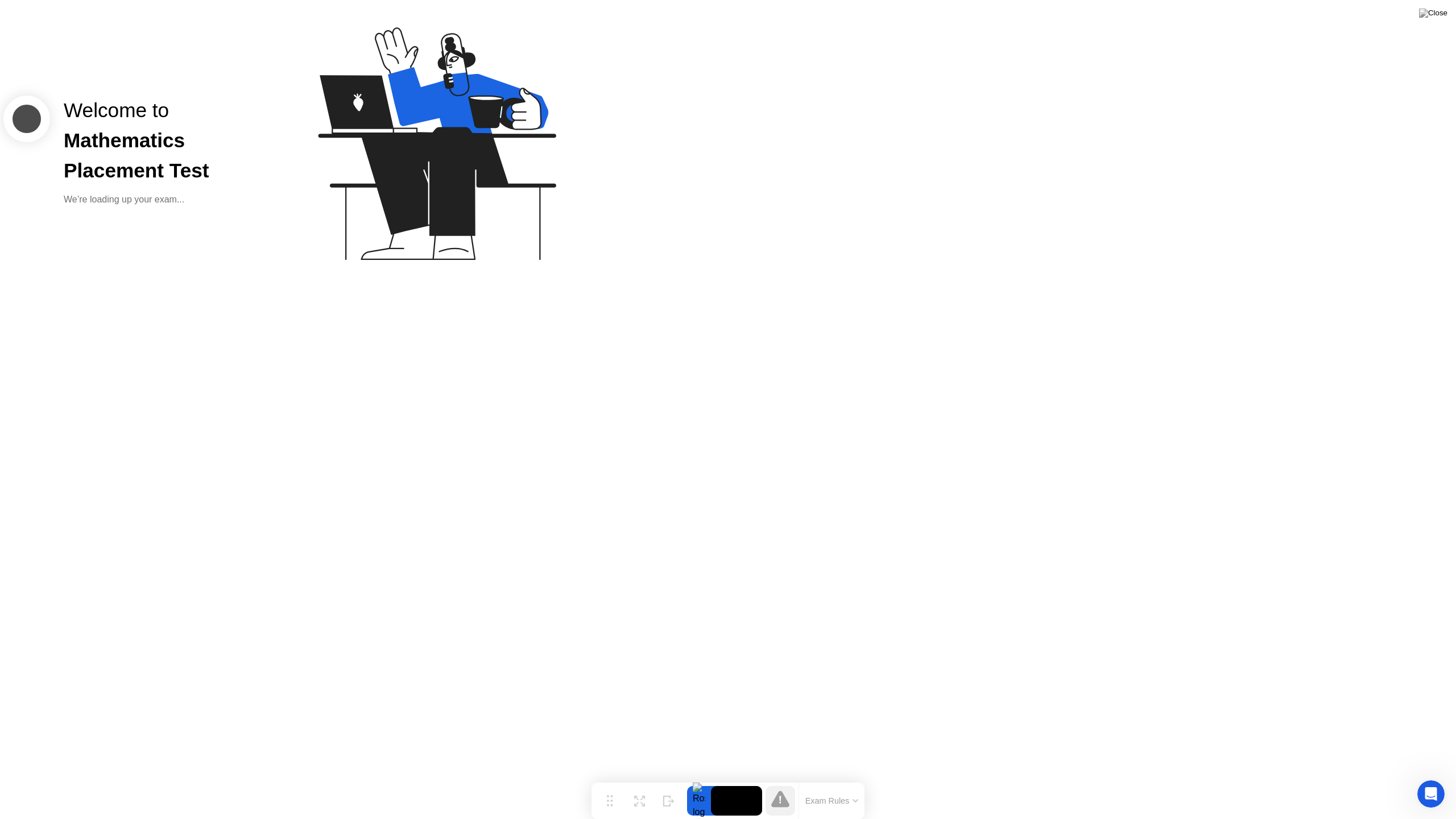
click at [706, 782] on div at bounding box center [698, 800] width 24 height 30
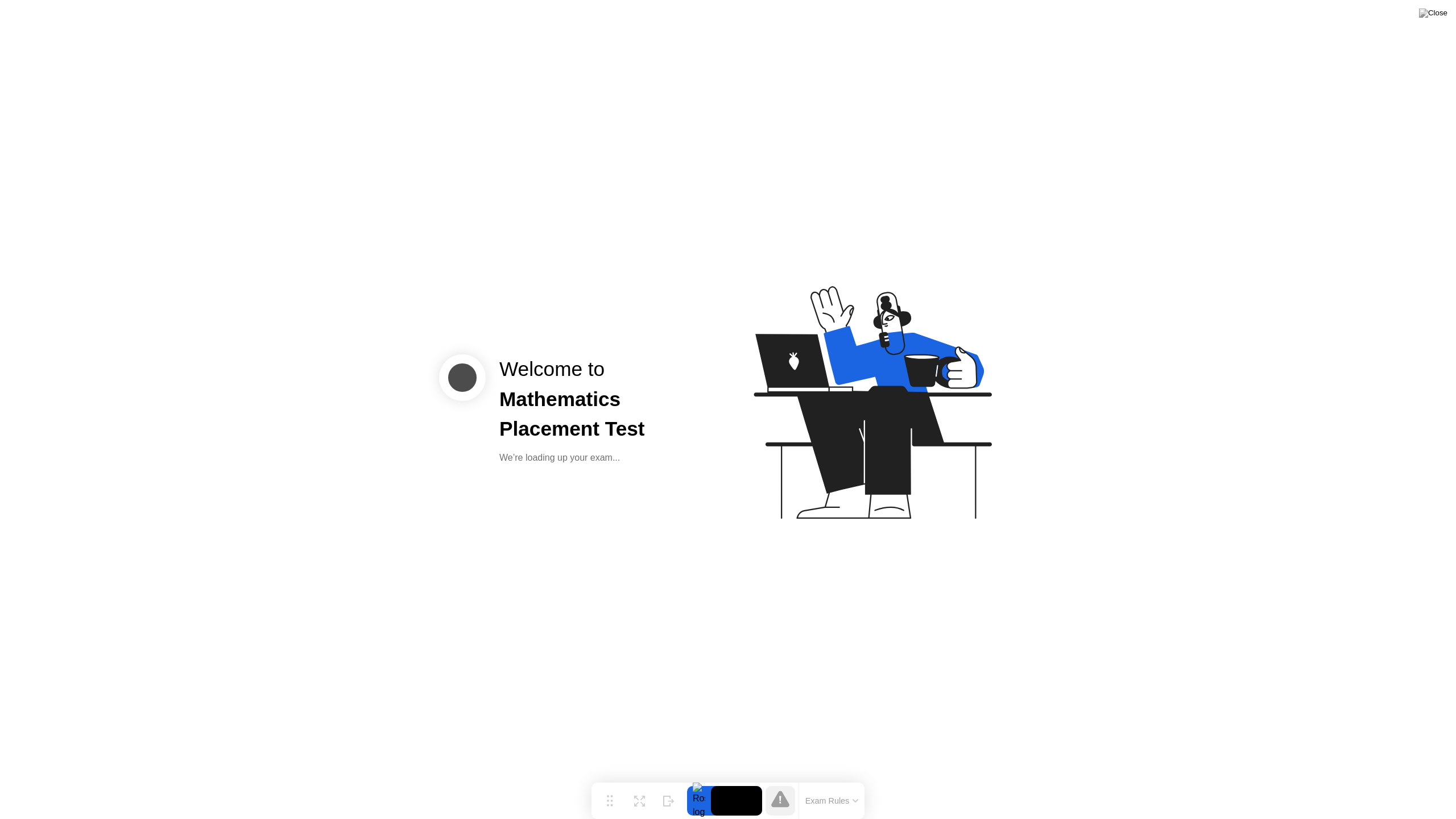
click at [836, 782] on button "Exam Rules" at bounding box center [832, 800] width 60 height 10
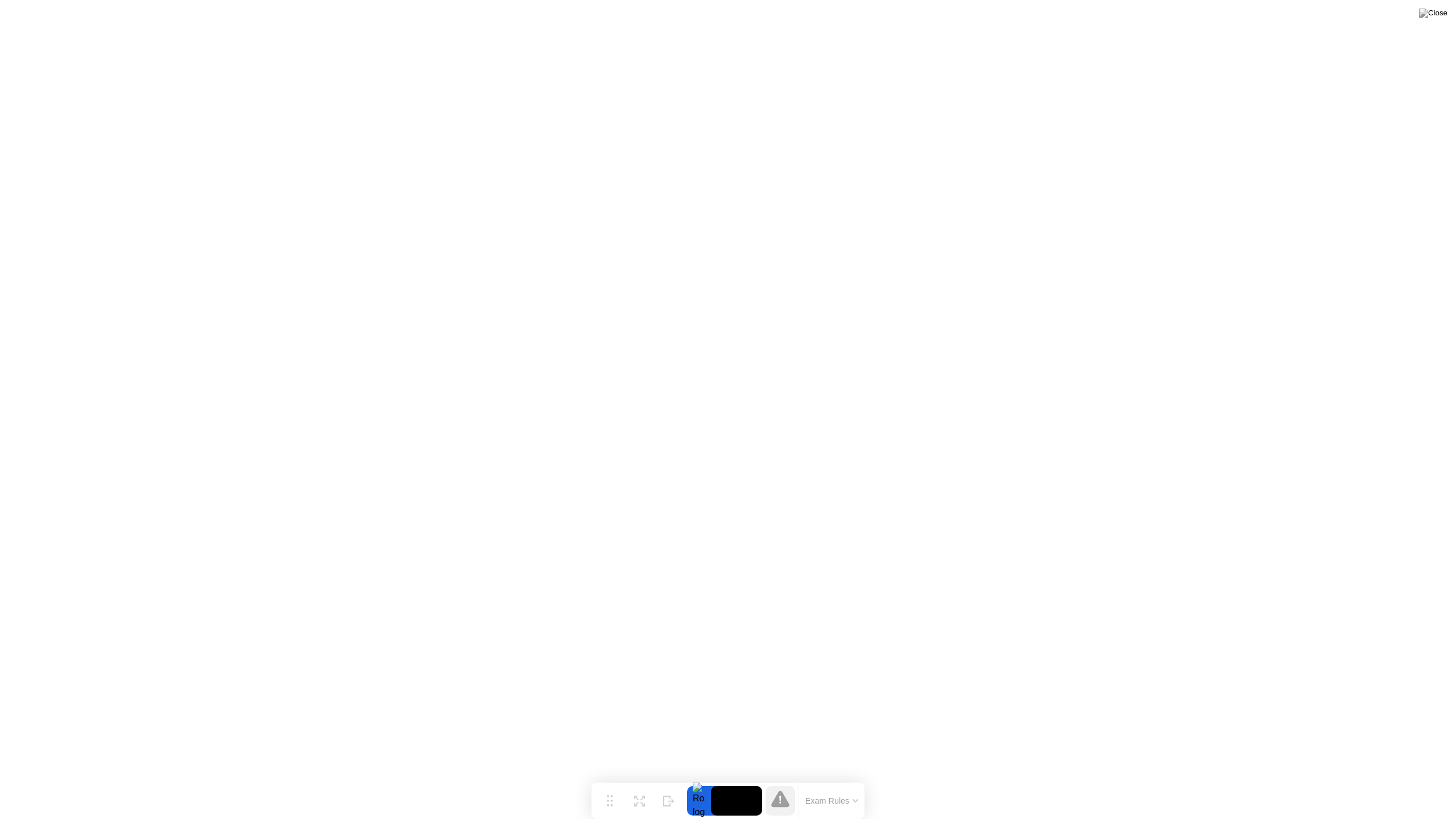
click at [783, 782] on icon at bounding box center [779, 798] width 18 height 16
click at [637, 782] on icon at bounding box center [640, 796] width 11 height 11
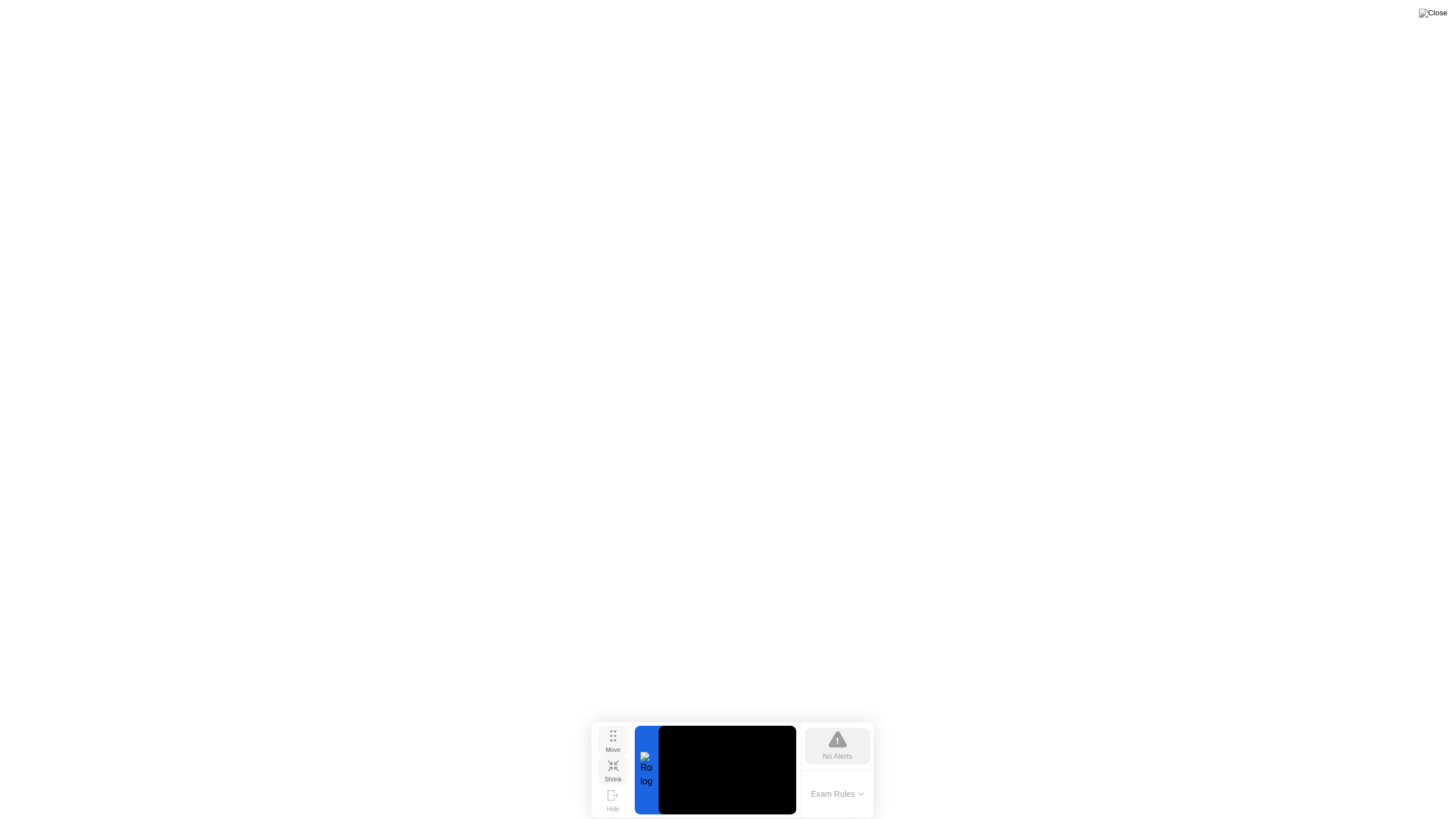
click at [611, 746] on div "Move" at bounding box center [613, 749] width 15 height 7
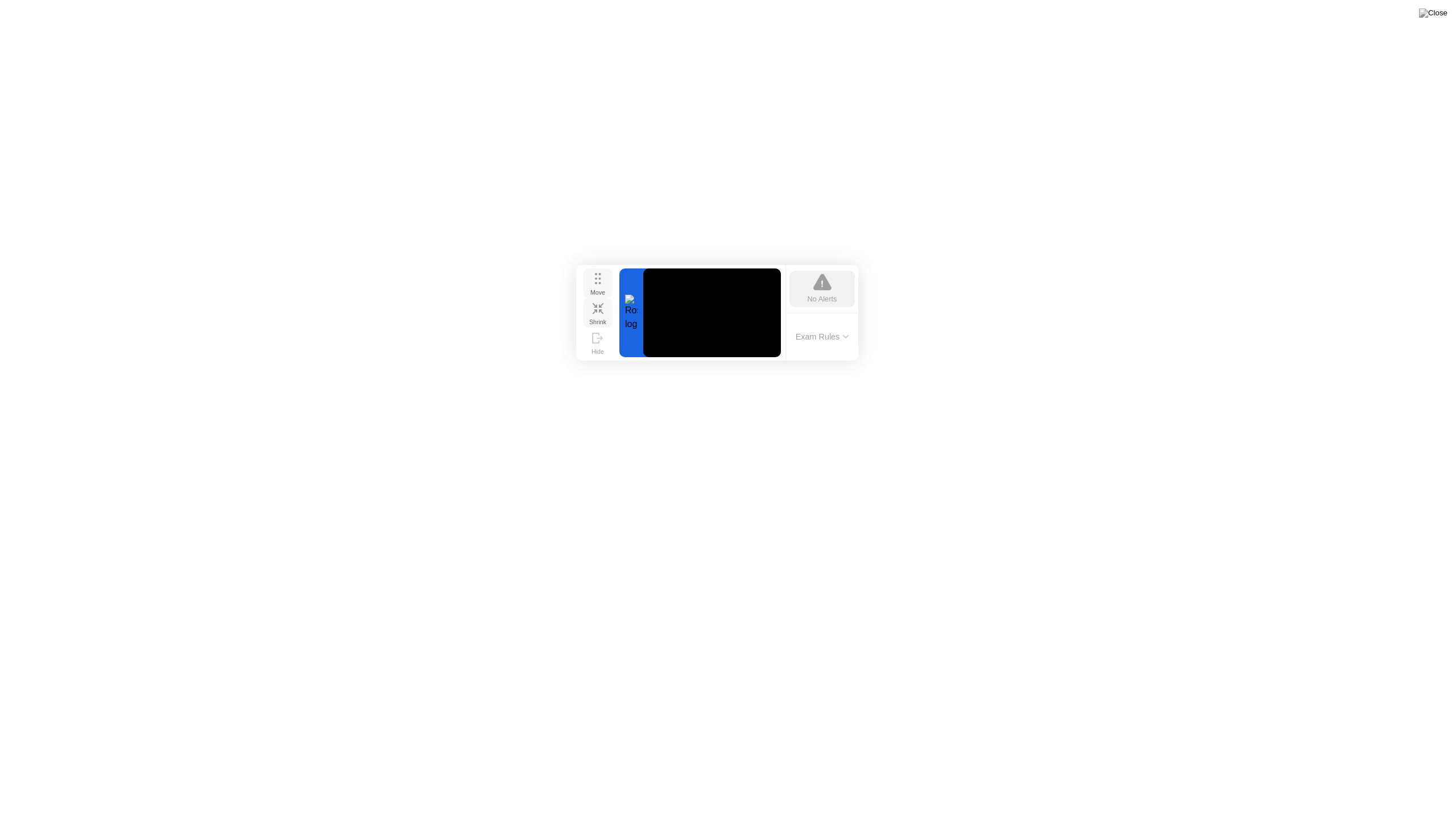
drag, startPoint x: 611, startPoint y: 741, endPoint x: 595, endPoint y: 284, distance: 457.3
click at [595, 289] on div "Move" at bounding box center [597, 292] width 15 height 7
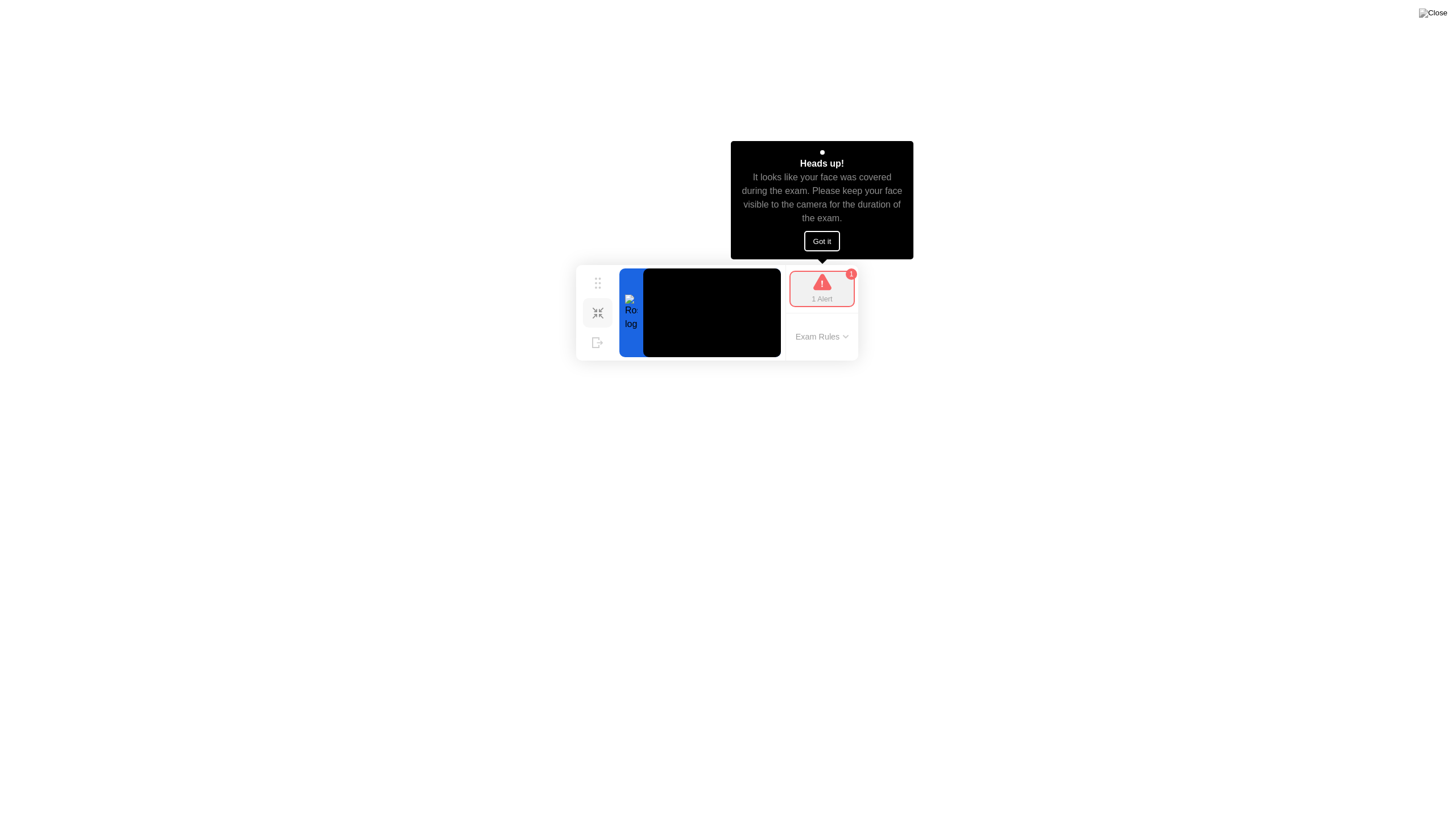
click at [823, 241] on button "Got it" at bounding box center [822, 241] width 37 height 20
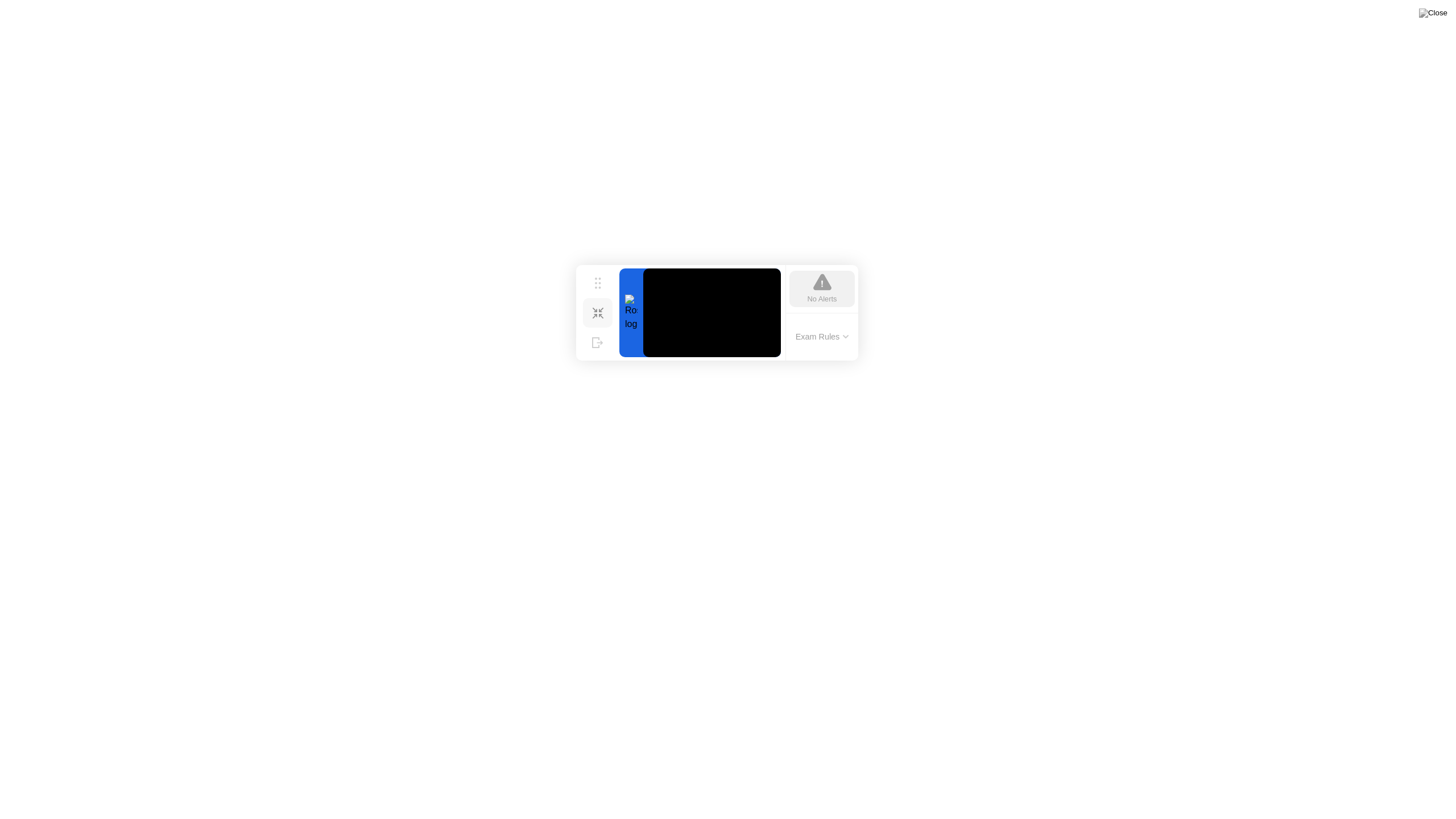
click at [811, 340] on button "Exam Rules" at bounding box center [822, 336] width 60 height 10
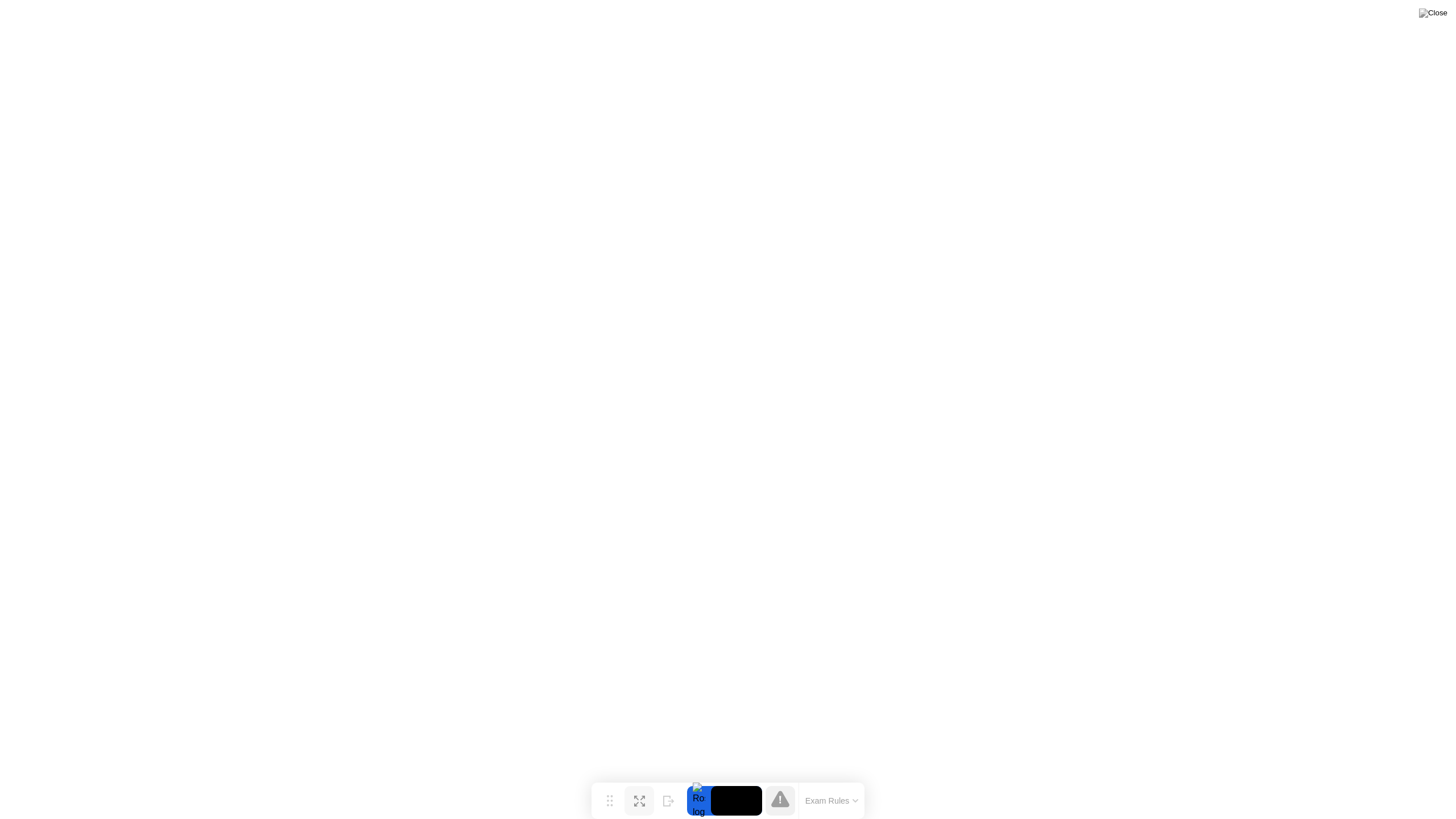
click at [638, 782] on icon at bounding box center [640, 801] width 11 height 11
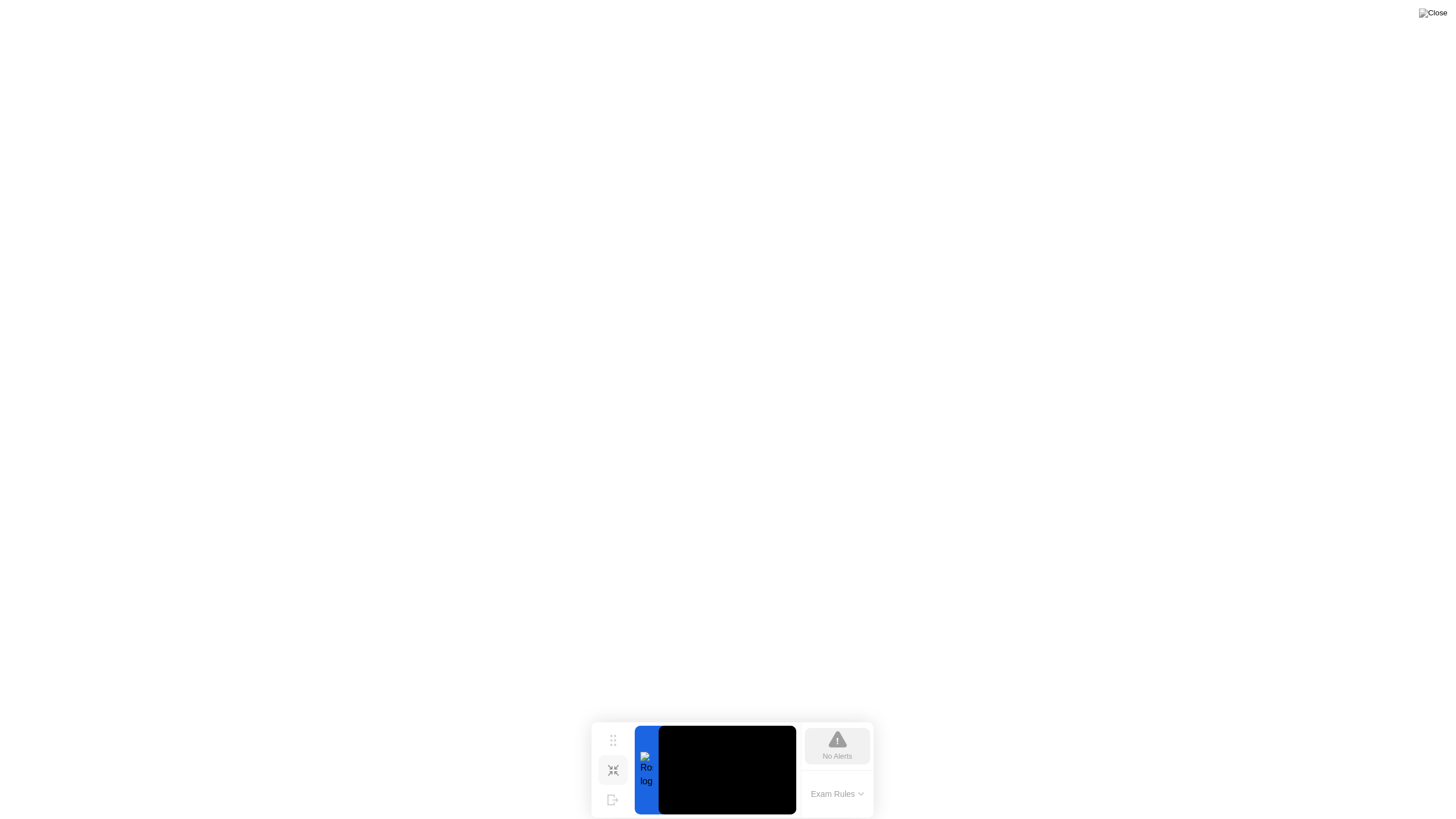
drag, startPoint x: 607, startPoint y: 736, endPoint x: 617, endPoint y: 729, distance: 12.2
click at [610, 736] on button "Move" at bounding box center [613, 740] width 30 height 30
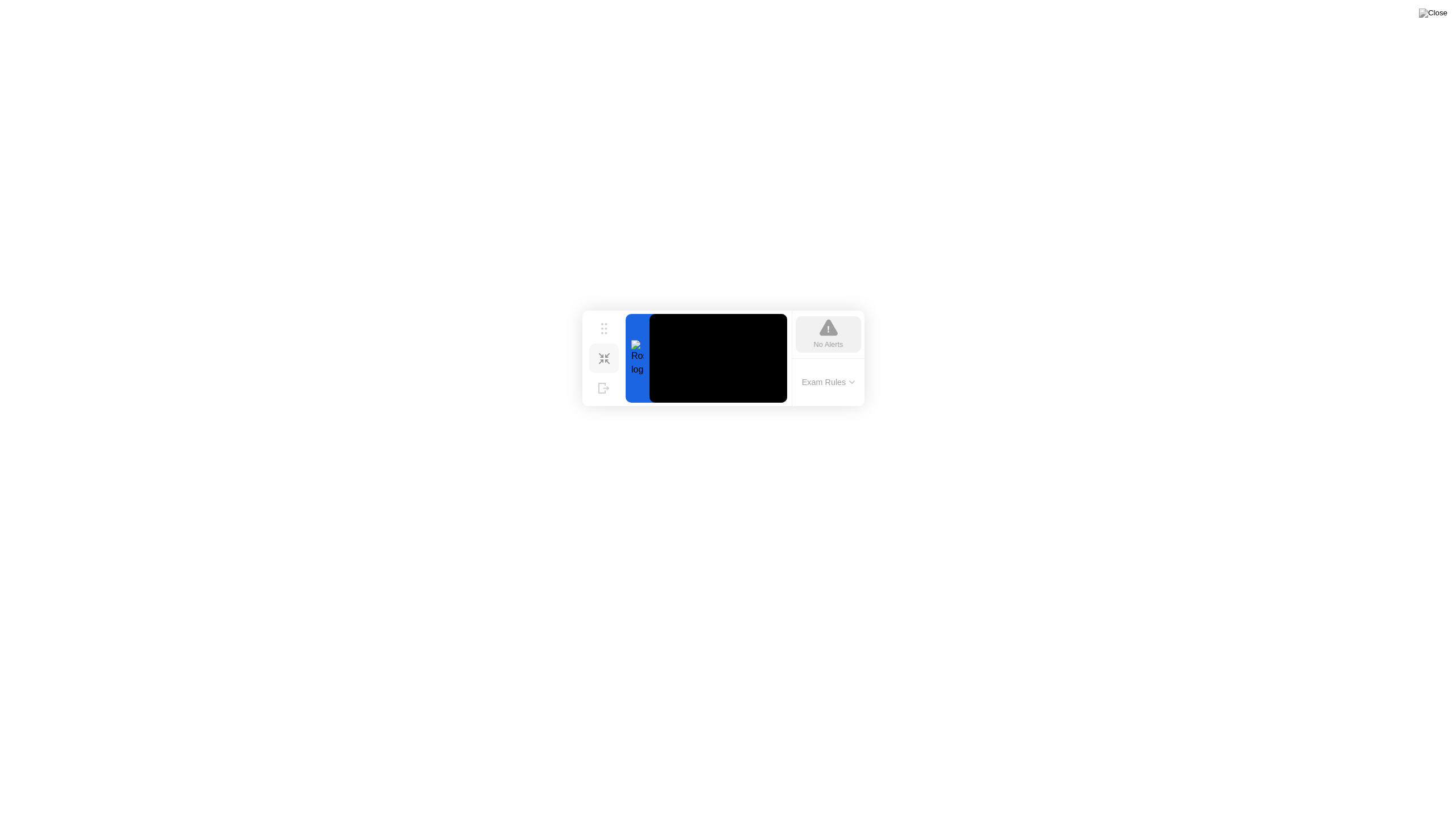
drag, startPoint x: 617, startPoint y: 729, endPoint x: 1208, endPoint y: 224, distance: 777.4
click at [0, 782] on app-widget "Move Shrink Hide No Alerts Exam Rules" at bounding box center [0, 819] width 0 height 0
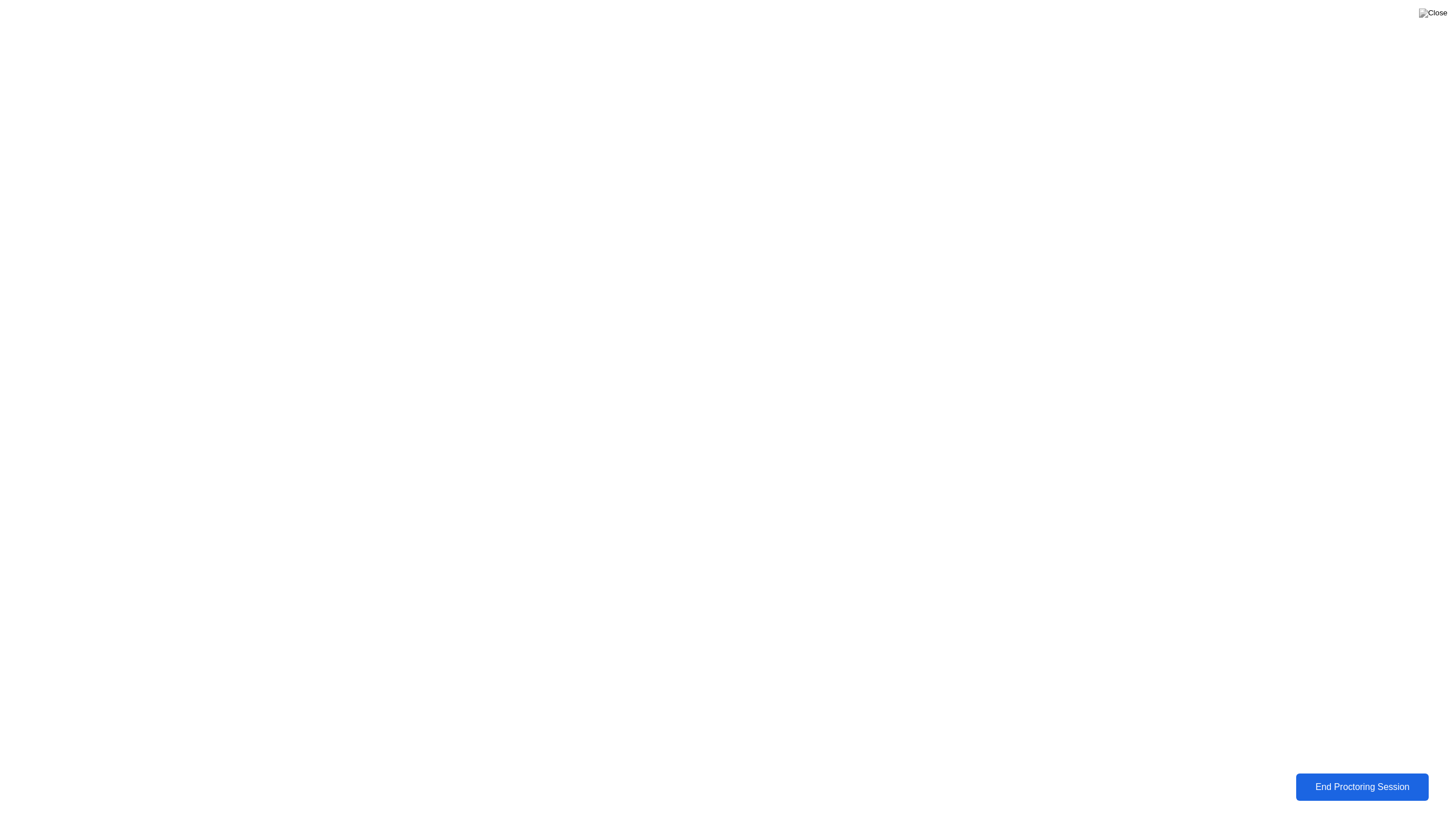
click at [1363, 778] on button "End Proctoring Session" at bounding box center [1362, 786] width 133 height 27
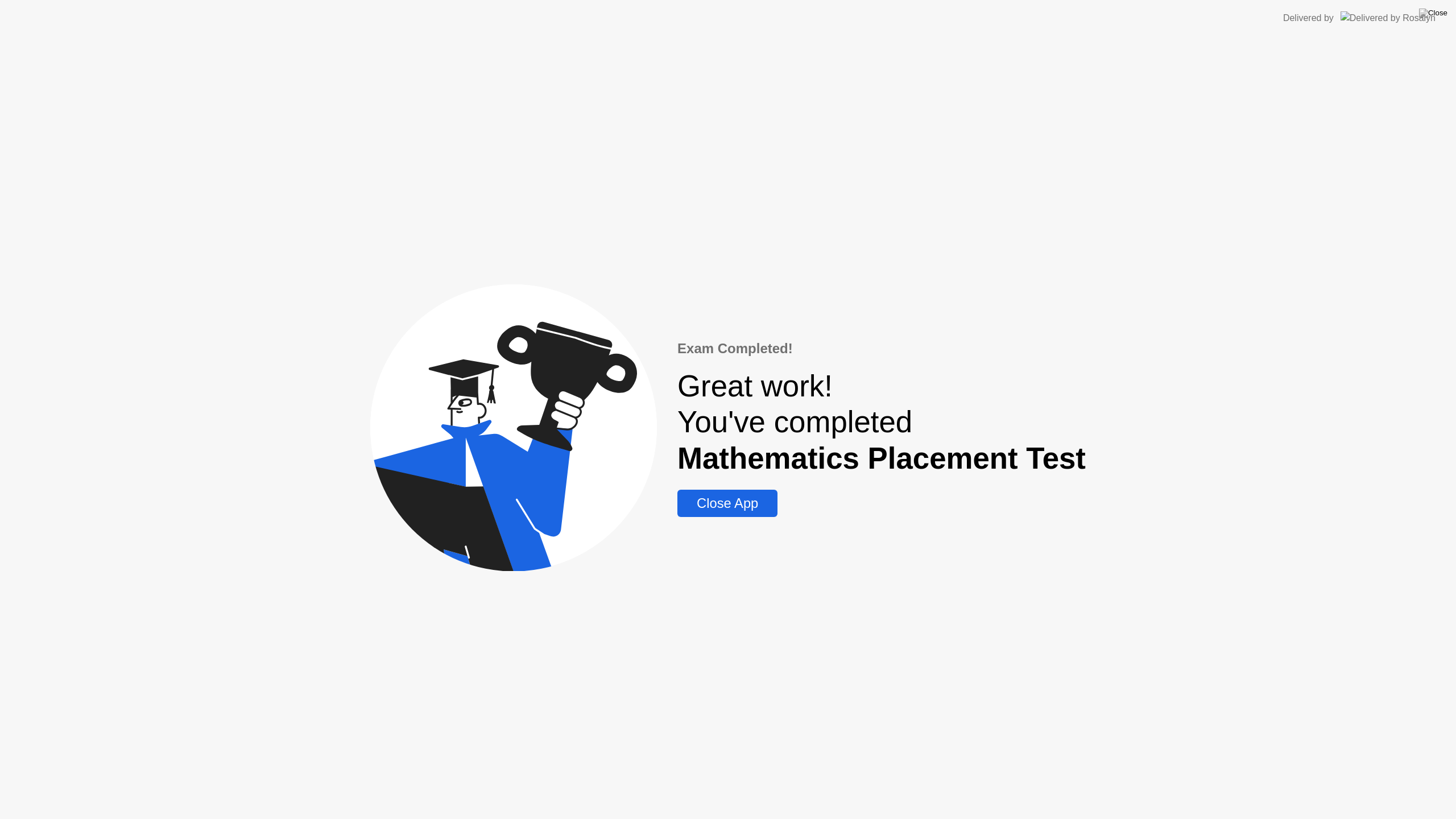
click at [732, 500] on div "Close App" at bounding box center [727, 503] width 94 height 16
